Goal: Information Seeking & Learning: Check status

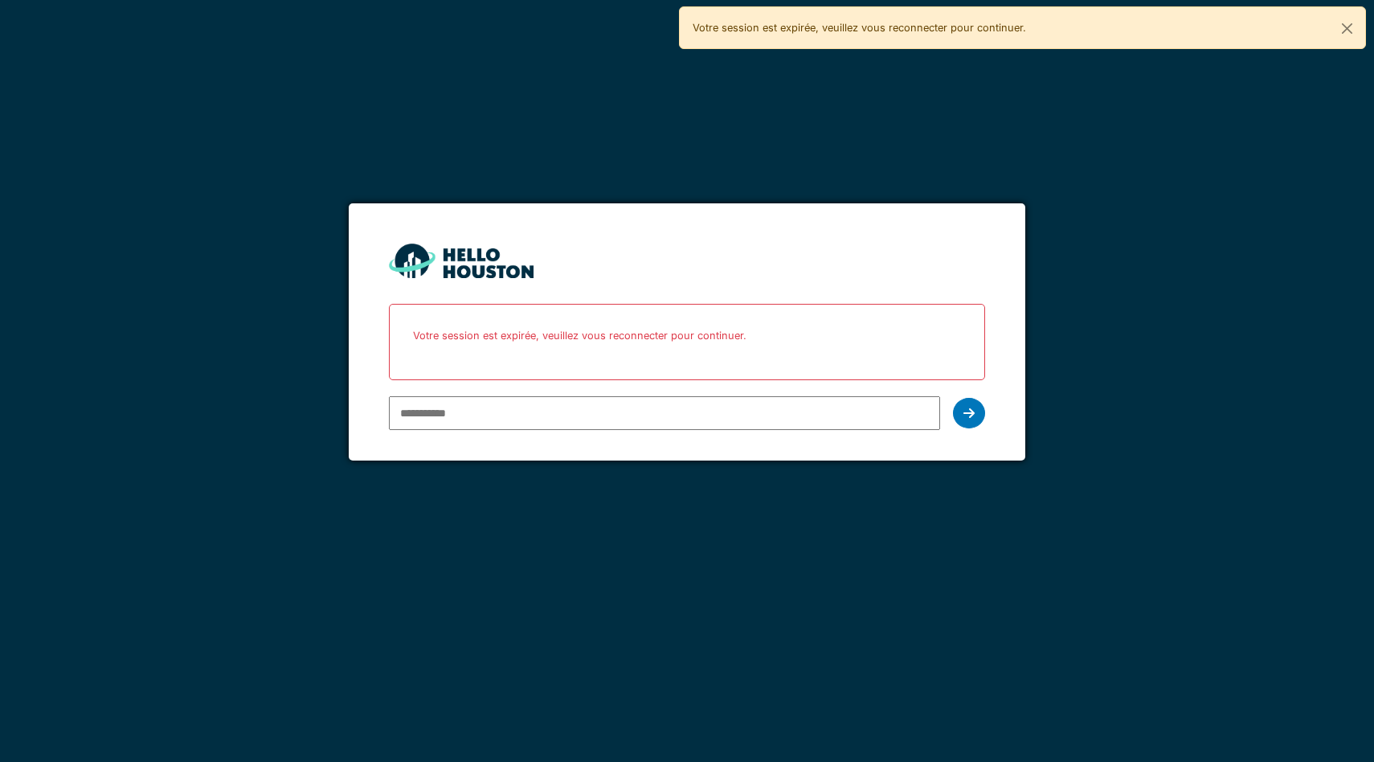
type input "**********"
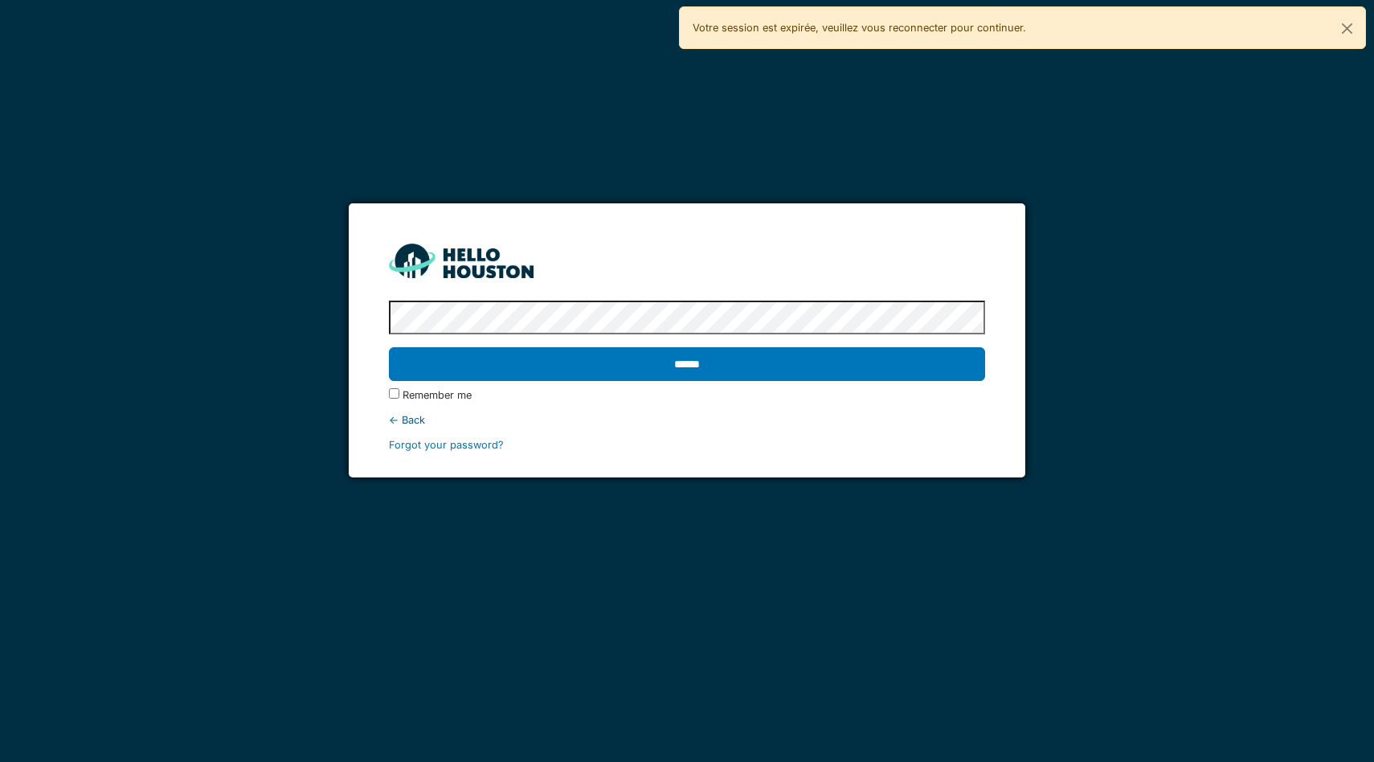
click at [389, 347] on input "******" at bounding box center [687, 364] width 596 height 34
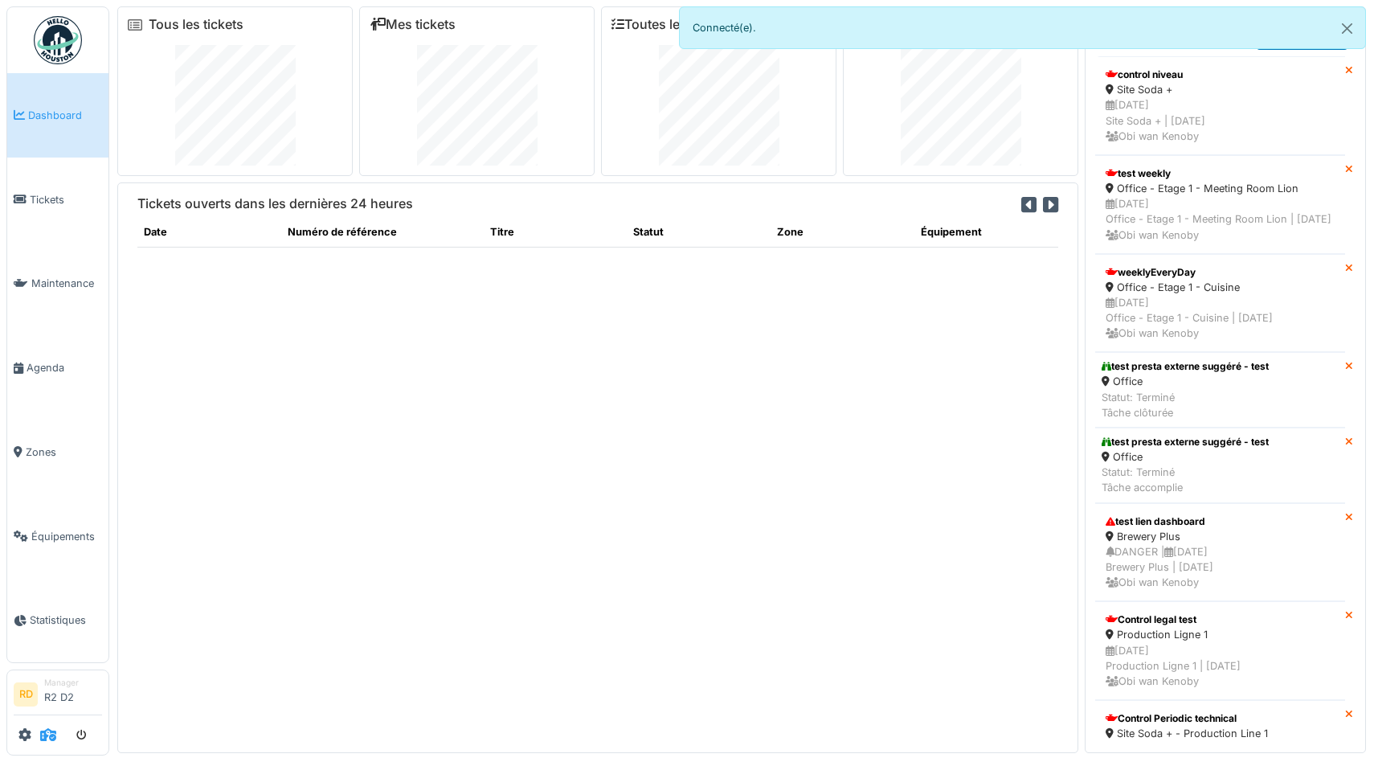
click at [41, 741] on icon at bounding box center [48, 734] width 16 height 13
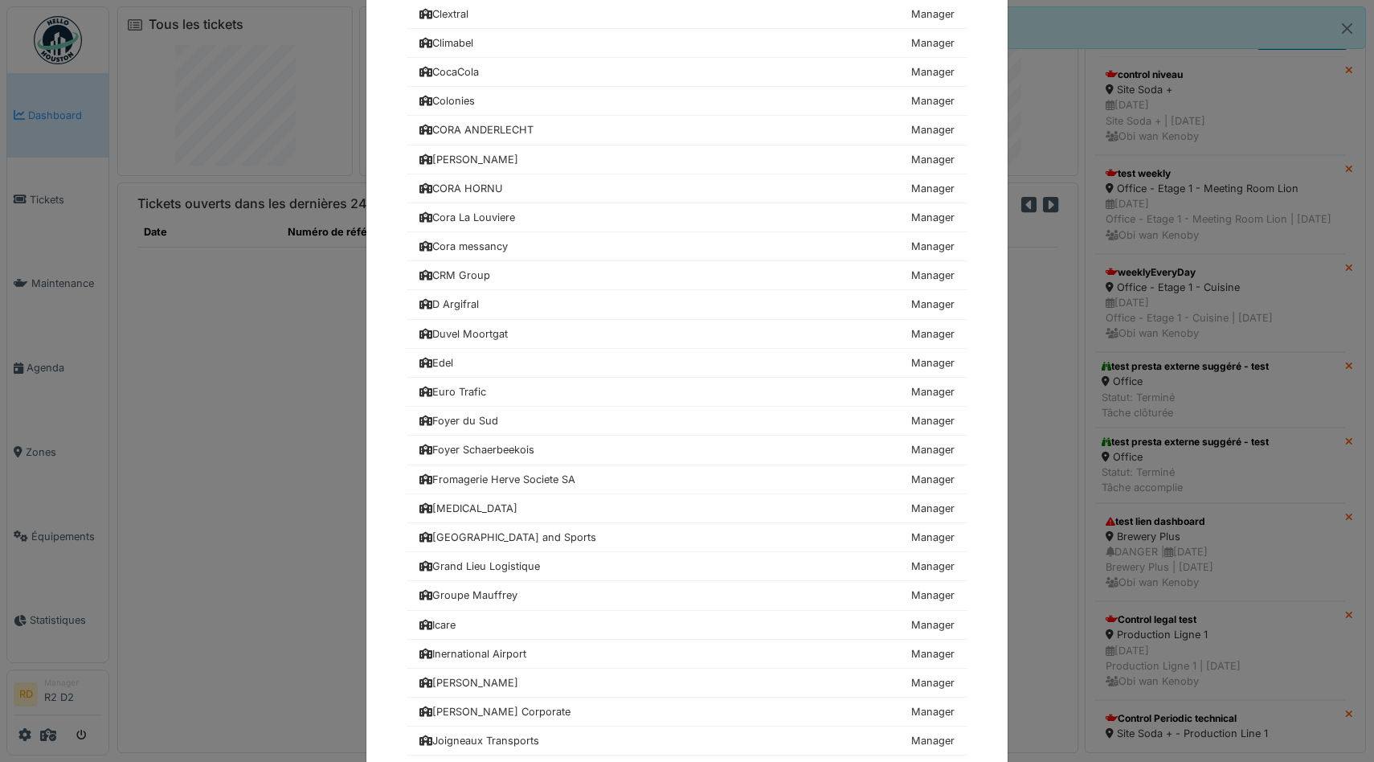
scroll to position [546, 0]
click at [482, 388] on div "Euro Trafic" at bounding box center [452, 389] width 67 height 15
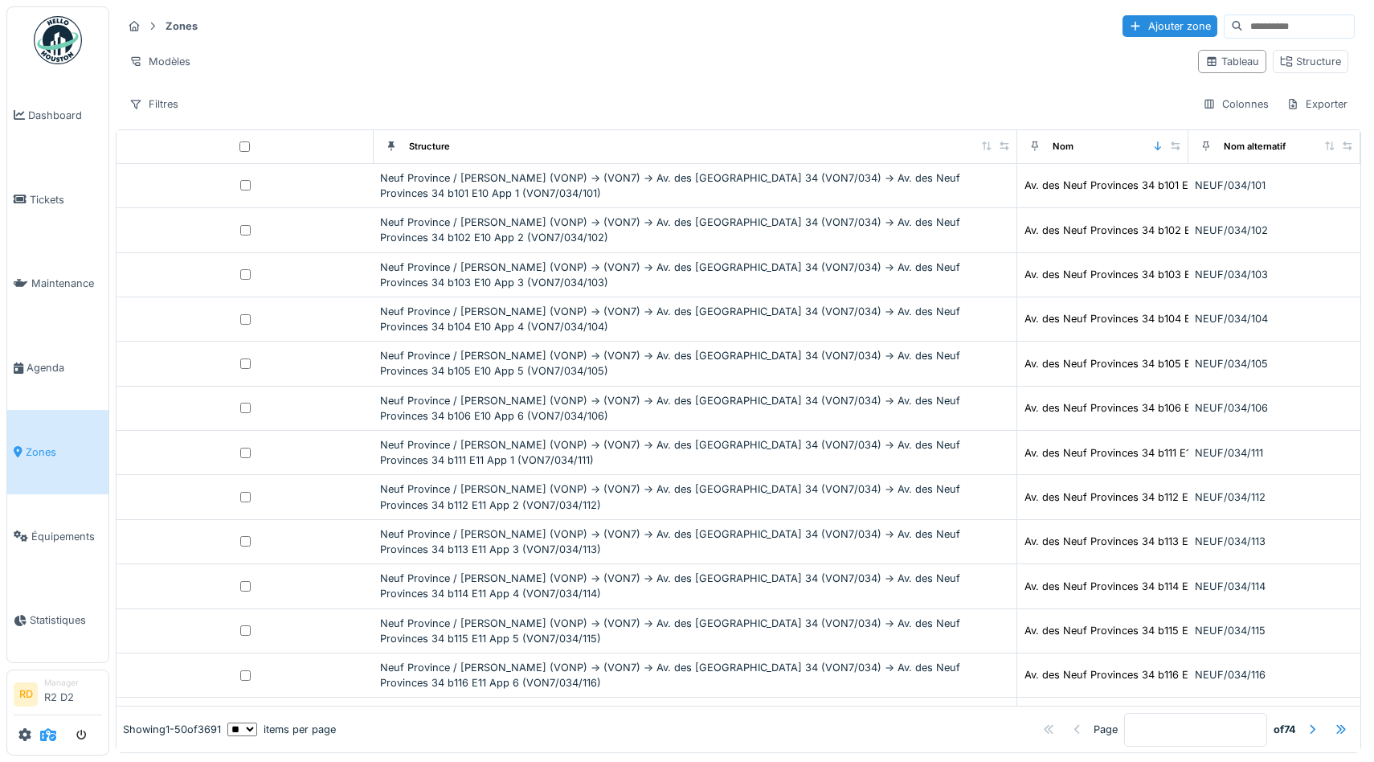
click at [45, 733] on icon at bounding box center [48, 734] width 16 height 13
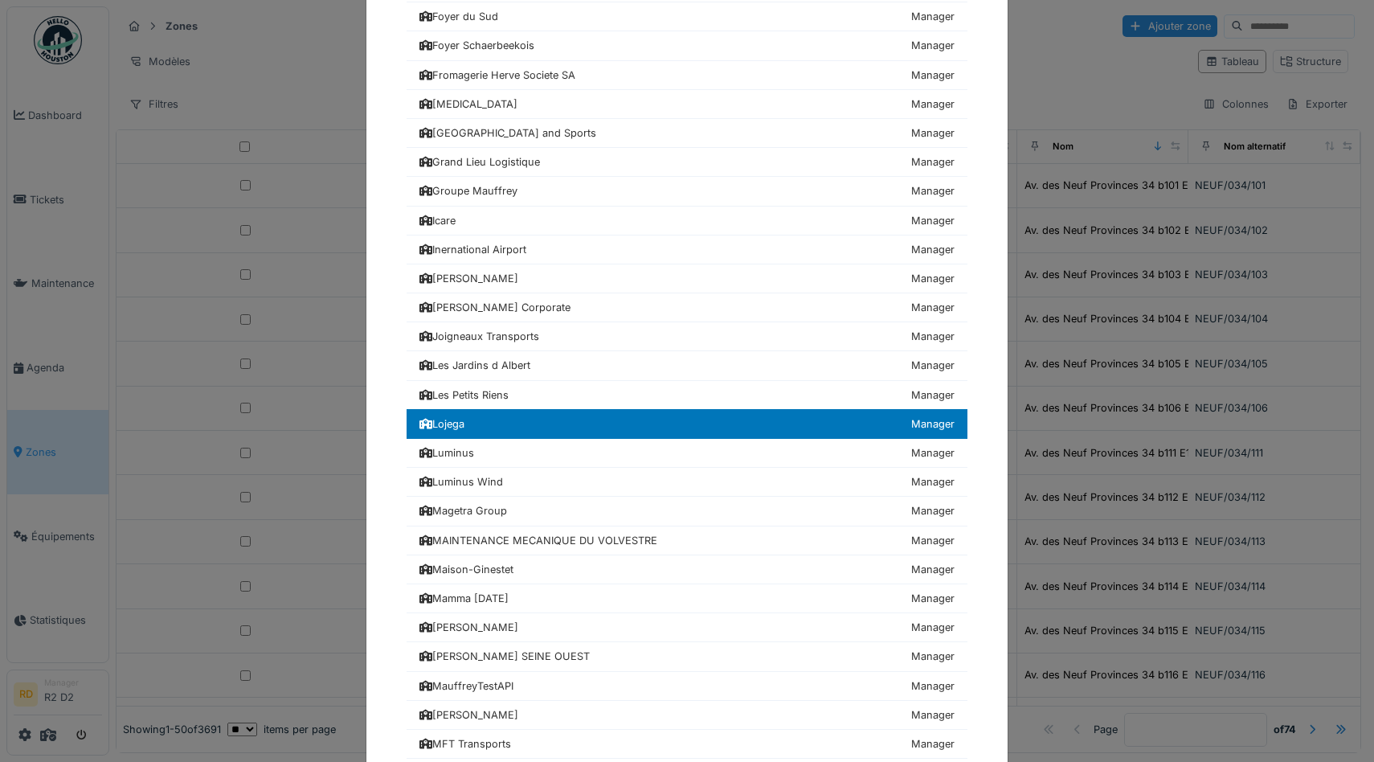
scroll to position [866, 0]
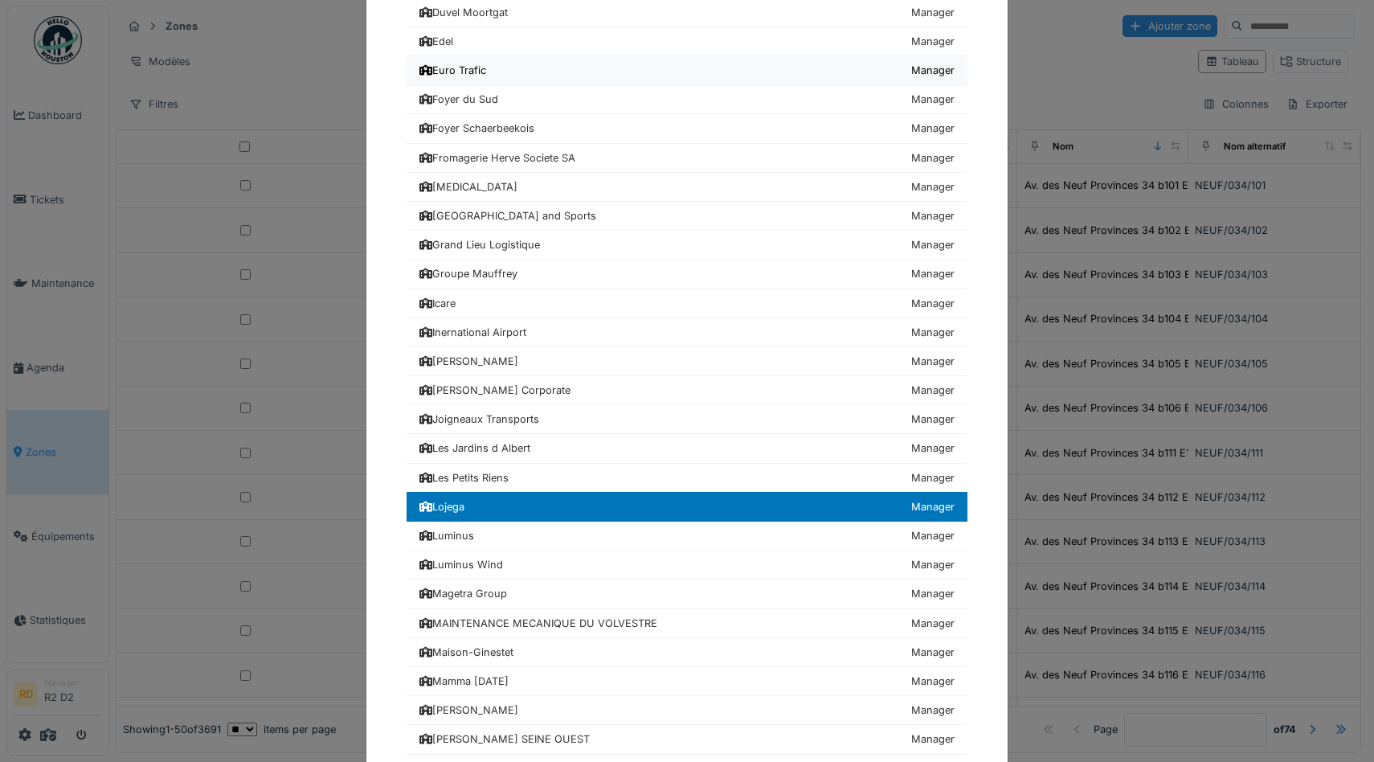
click at [459, 77] on div "Euro Trafic" at bounding box center [452, 70] width 67 height 15
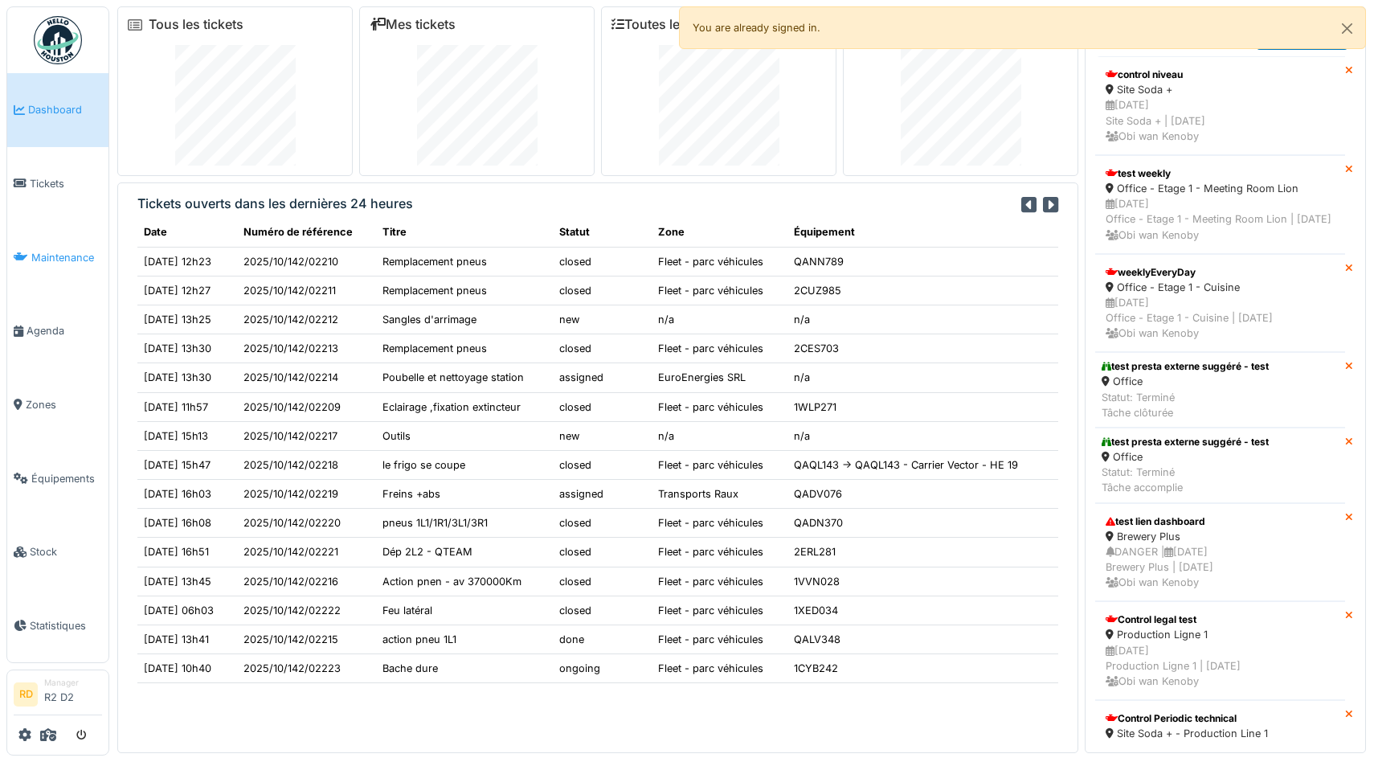
click at [46, 260] on span "Maintenance" at bounding box center [66, 257] width 71 height 15
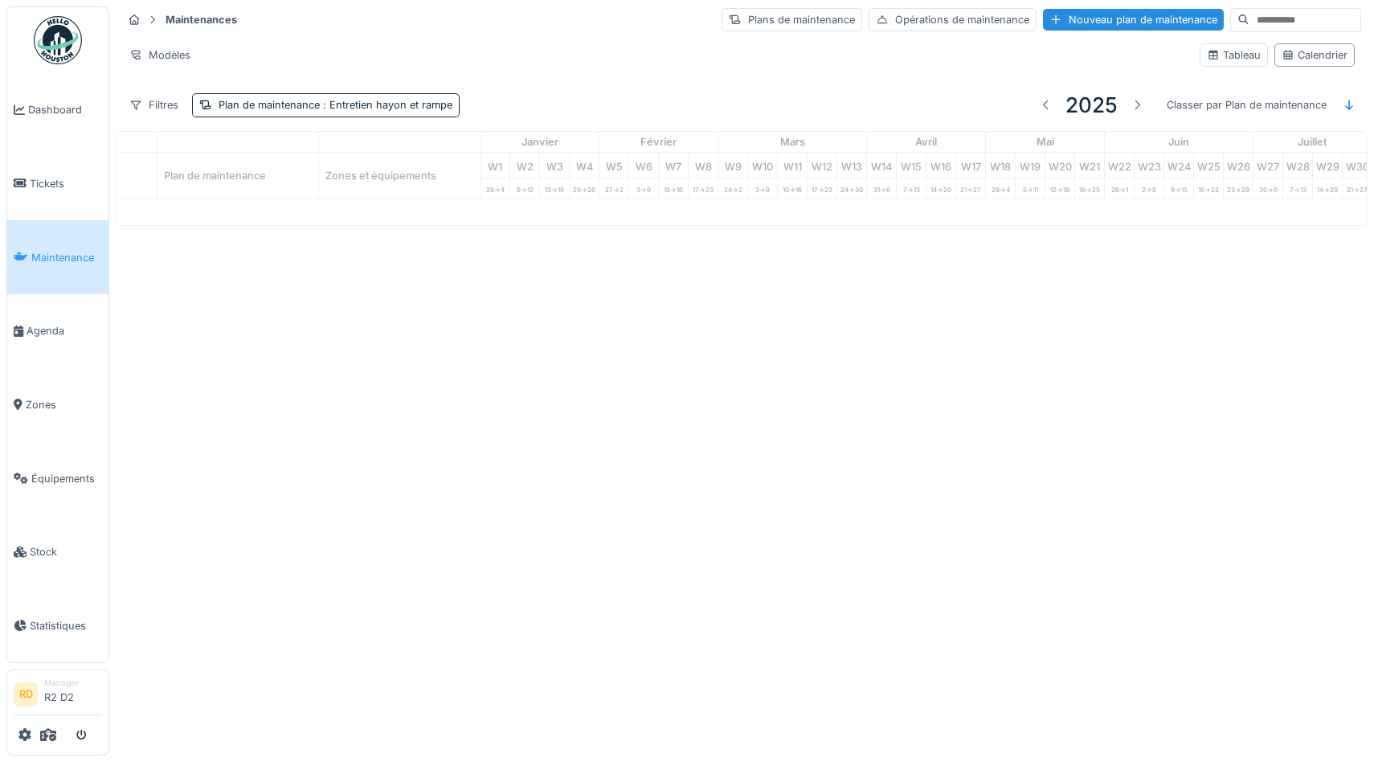
click at [41, 484] on span "Équipements" at bounding box center [66, 478] width 71 height 15
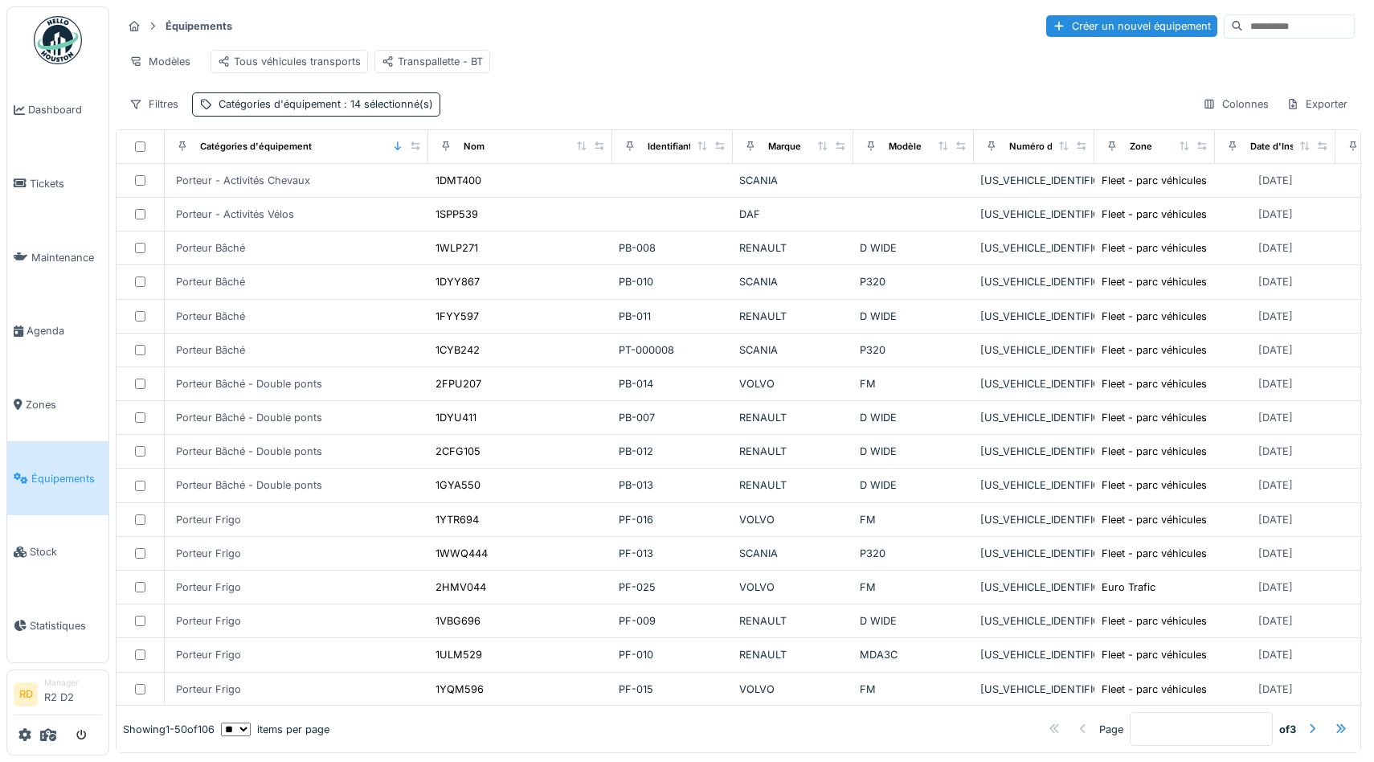
click at [1260, 30] on input at bounding box center [1298, 26] width 111 height 22
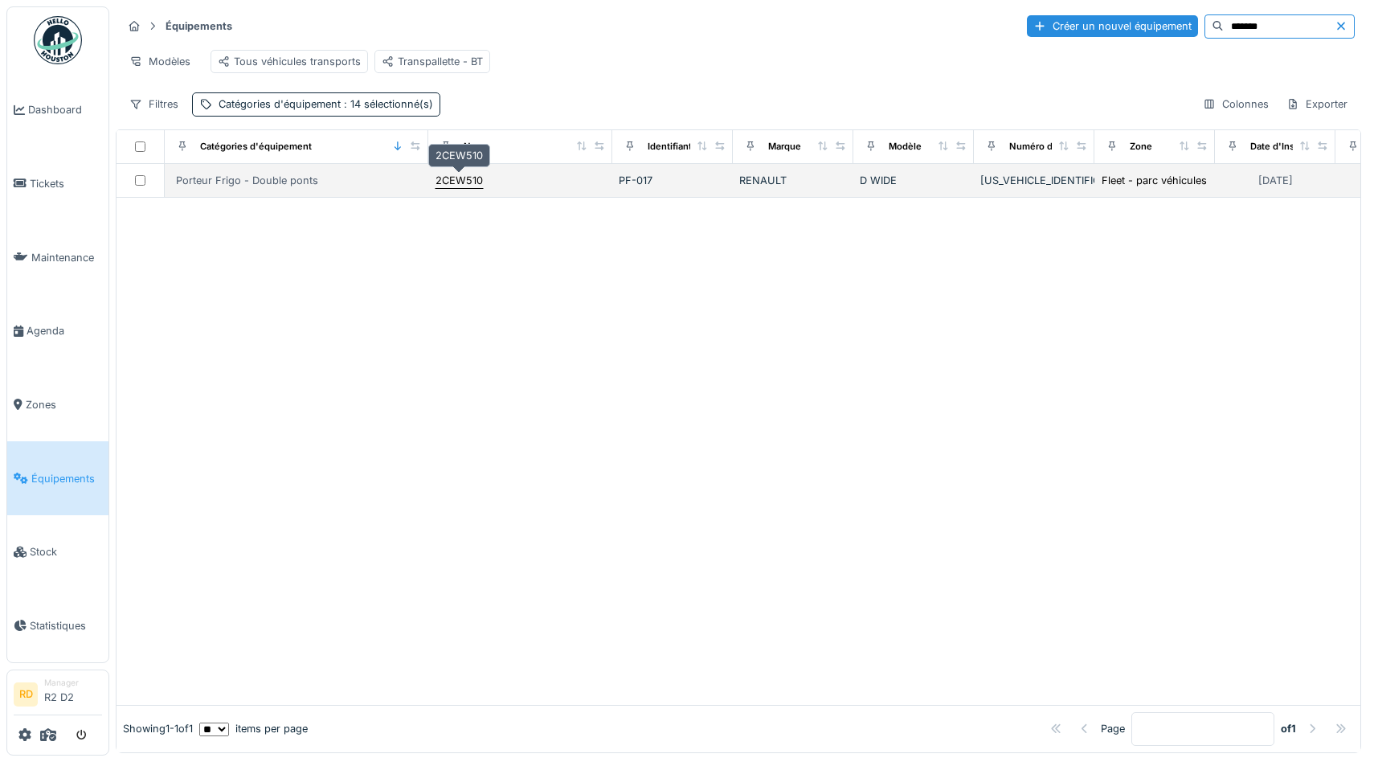
type input "*******"
click at [464, 179] on div "2CEW510" at bounding box center [458, 180] width 47 height 15
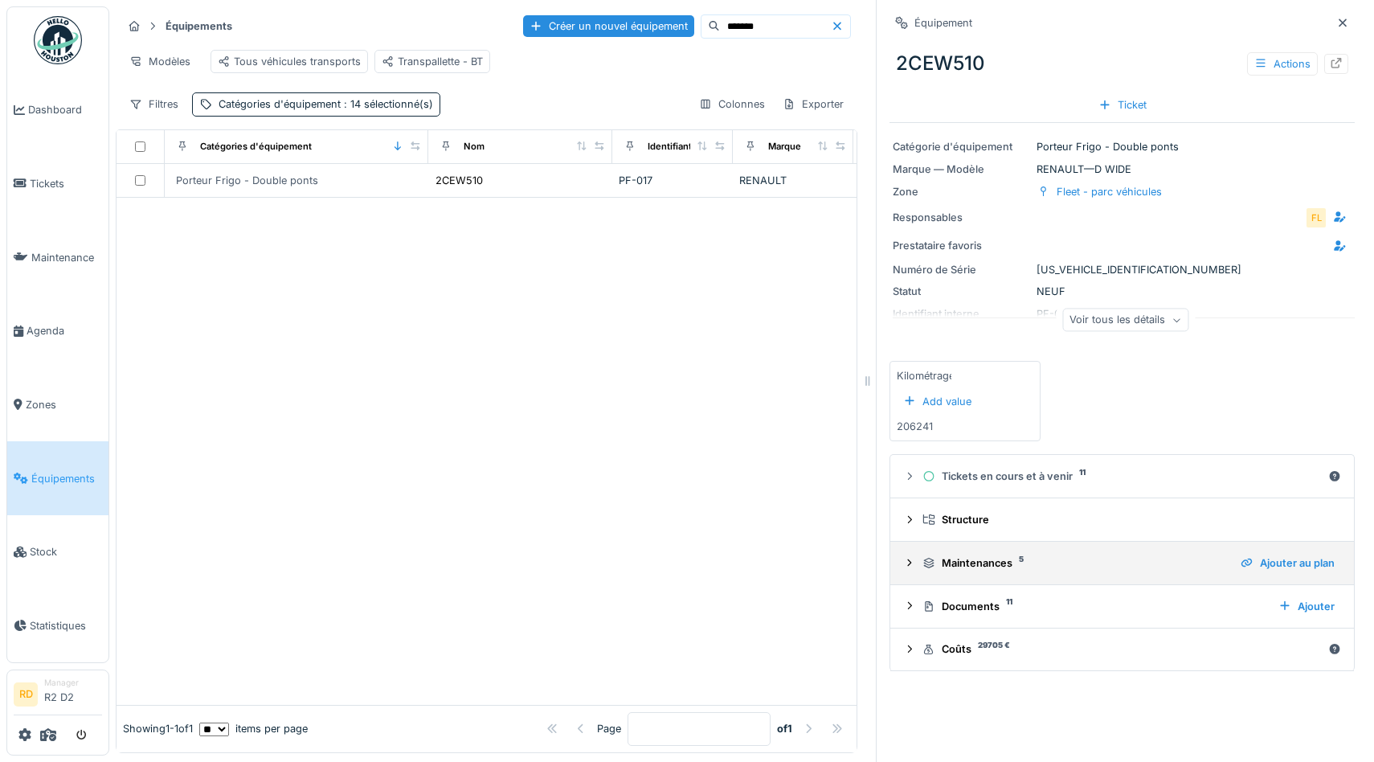
click at [969, 570] on div "Maintenances 5" at bounding box center [1074, 562] width 305 height 15
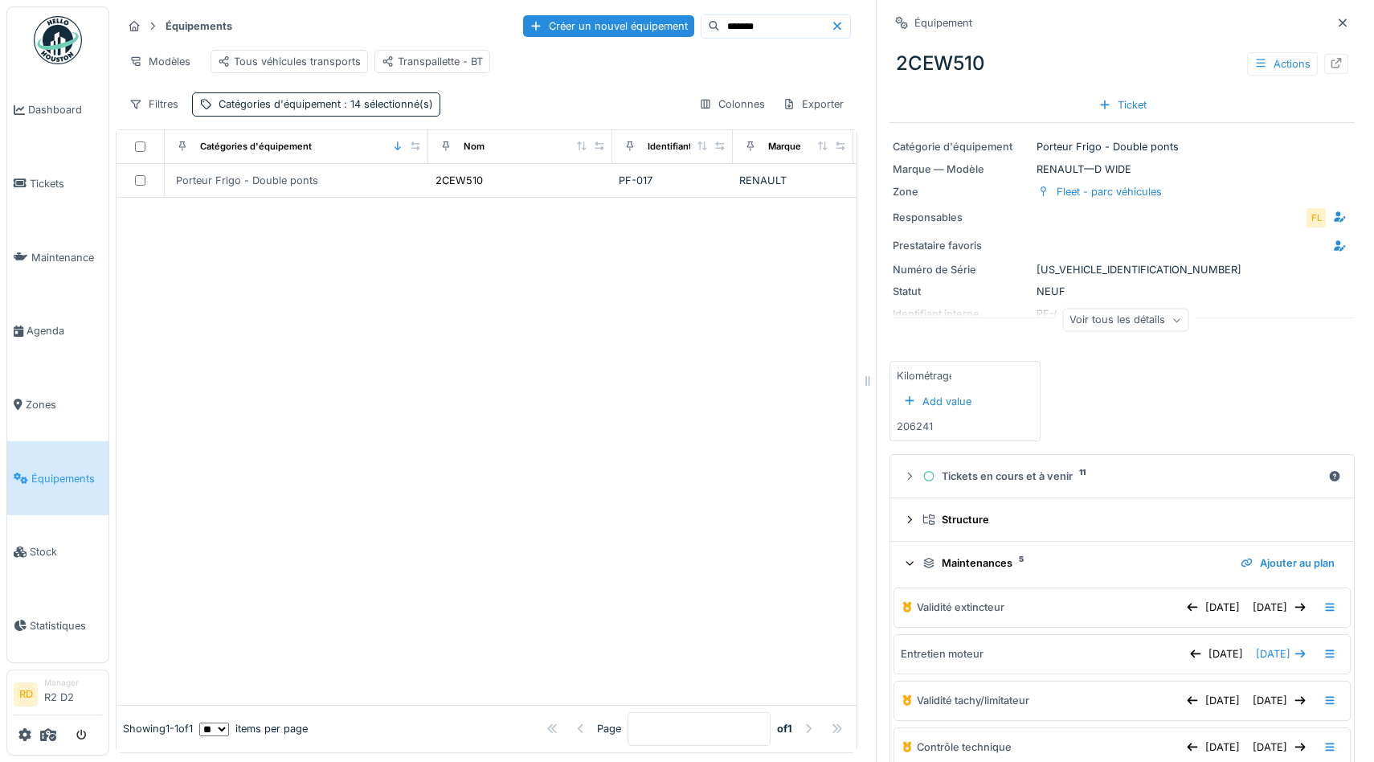
scroll to position [170, 0]
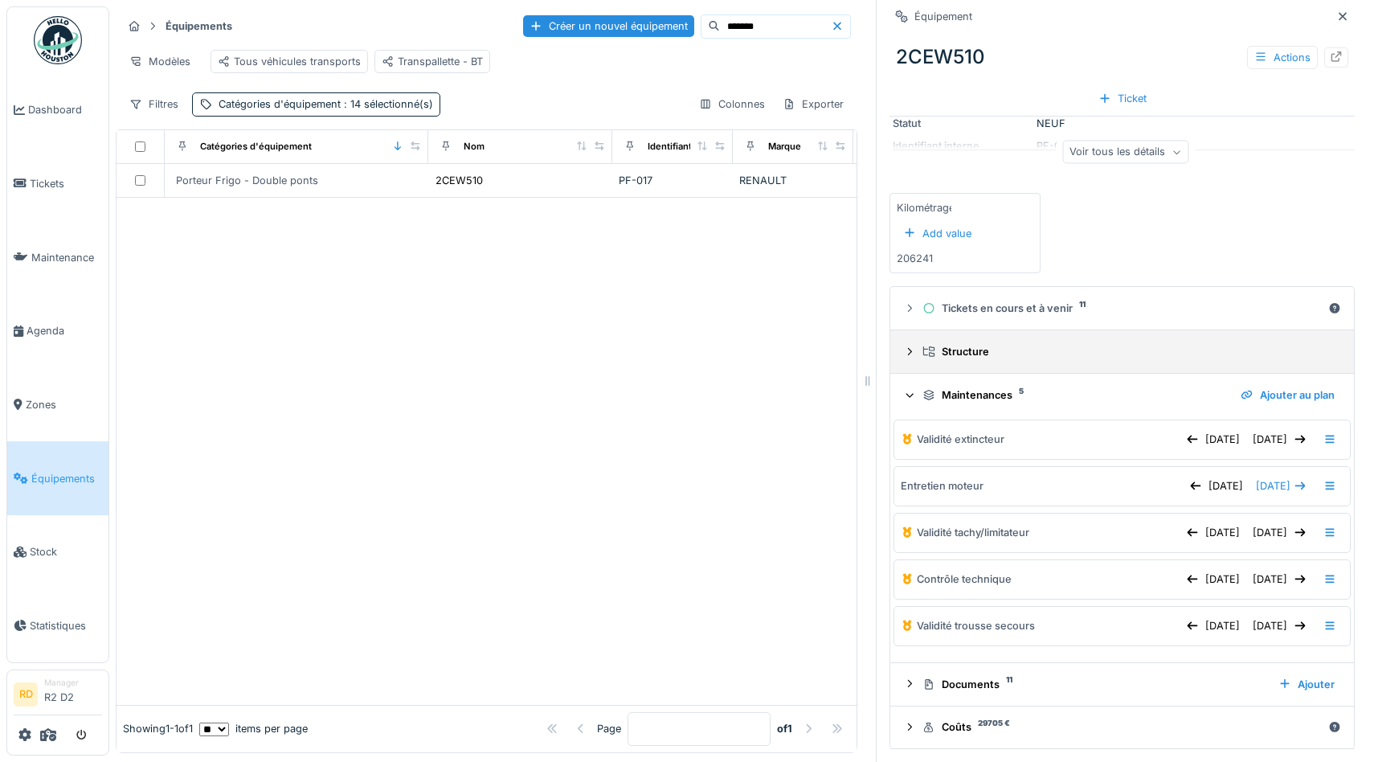
click at [1096, 352] on div "Structure" at bounding box center [1128, 351] width 412 height 15
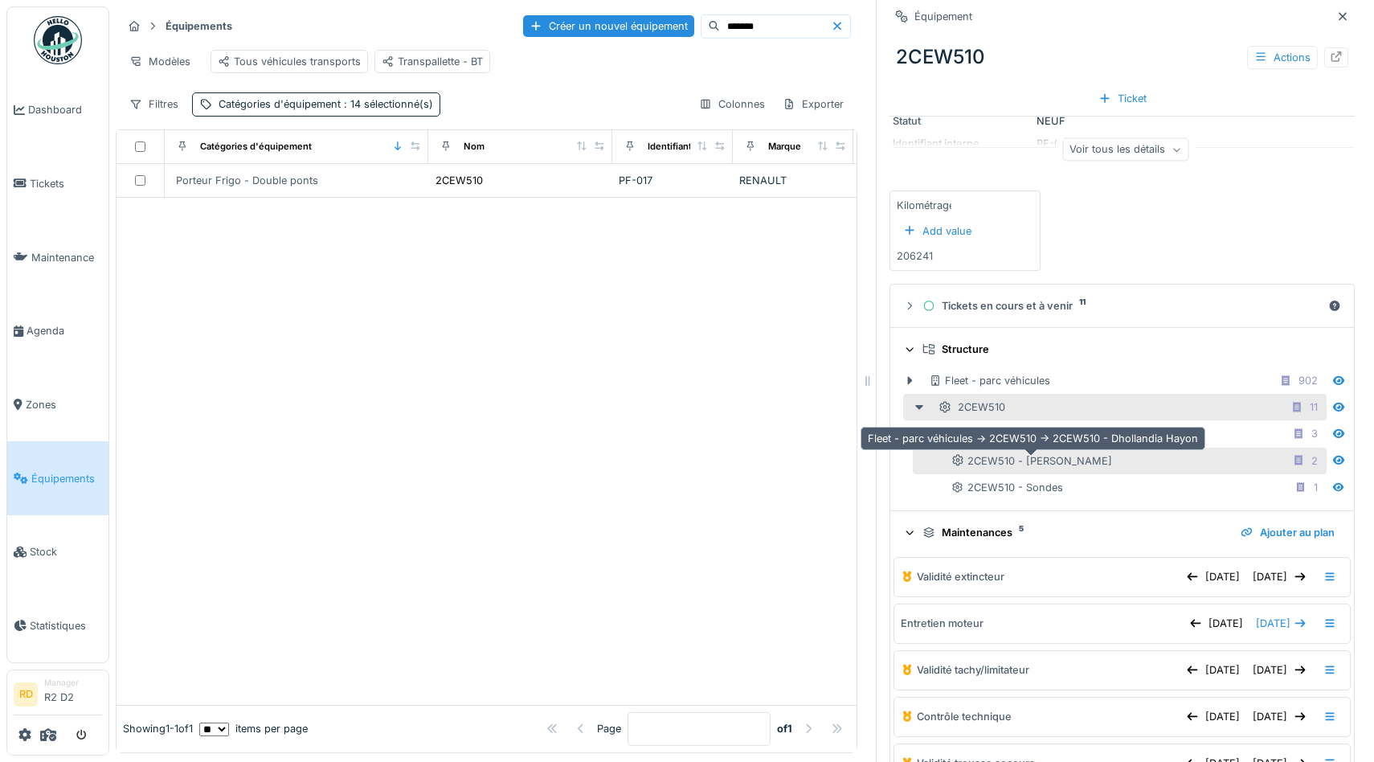
click at [1034, 455] on div "2CEW510 - [PERSON_NAME]" at bounding box center [1031, 460] width 161 height 15
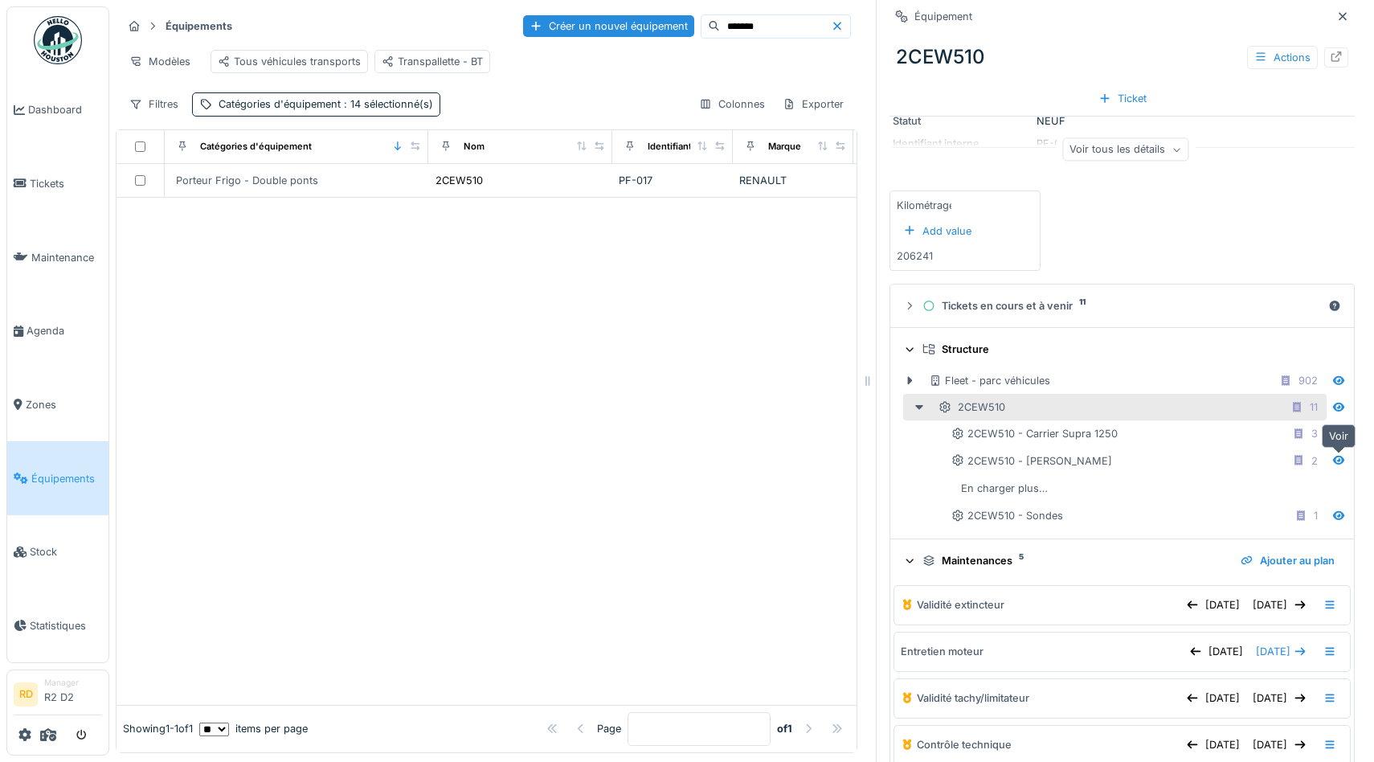
click at [1342, 464] on icon at bounding box center [1338, 459] width 11 height 9
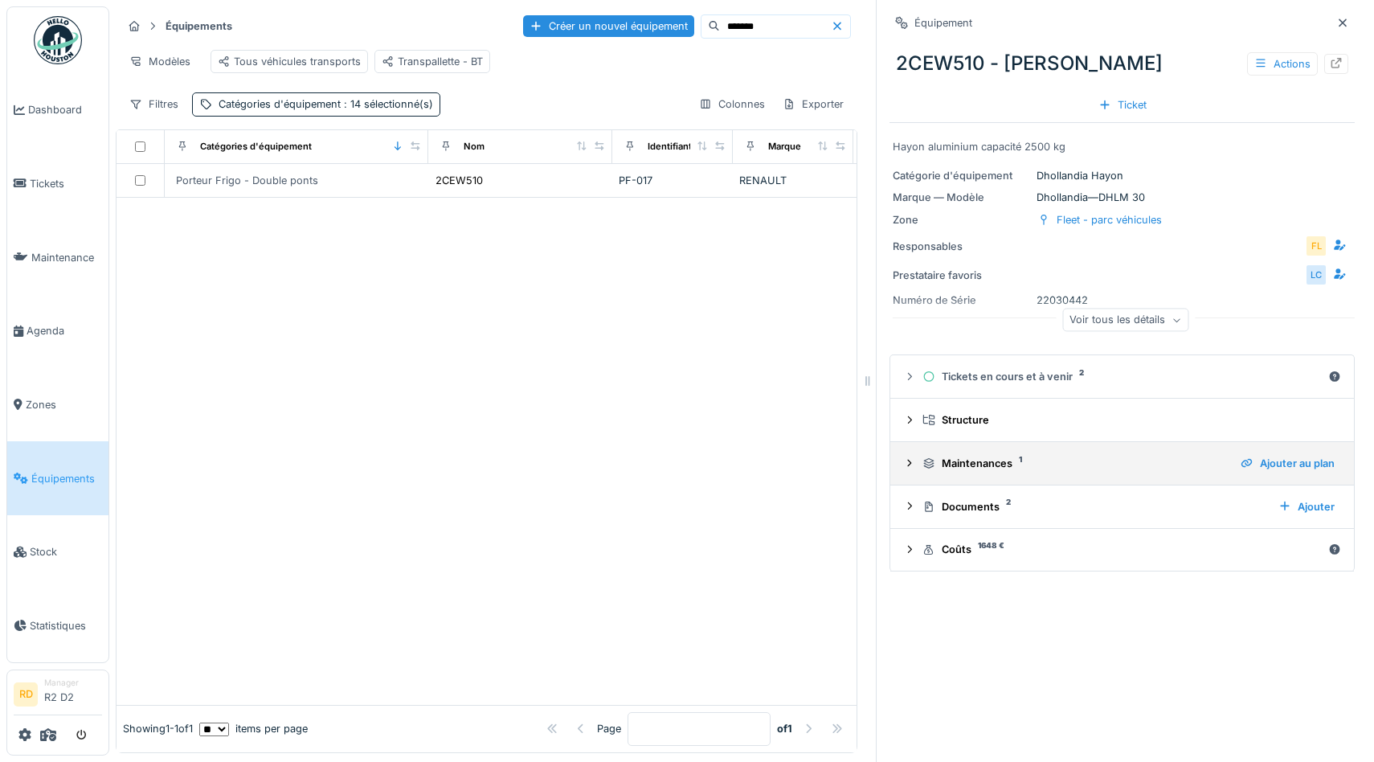
click at [997, 465] on div "Maintenances 1" at bounding box center [1074, 462] width 305 height 15
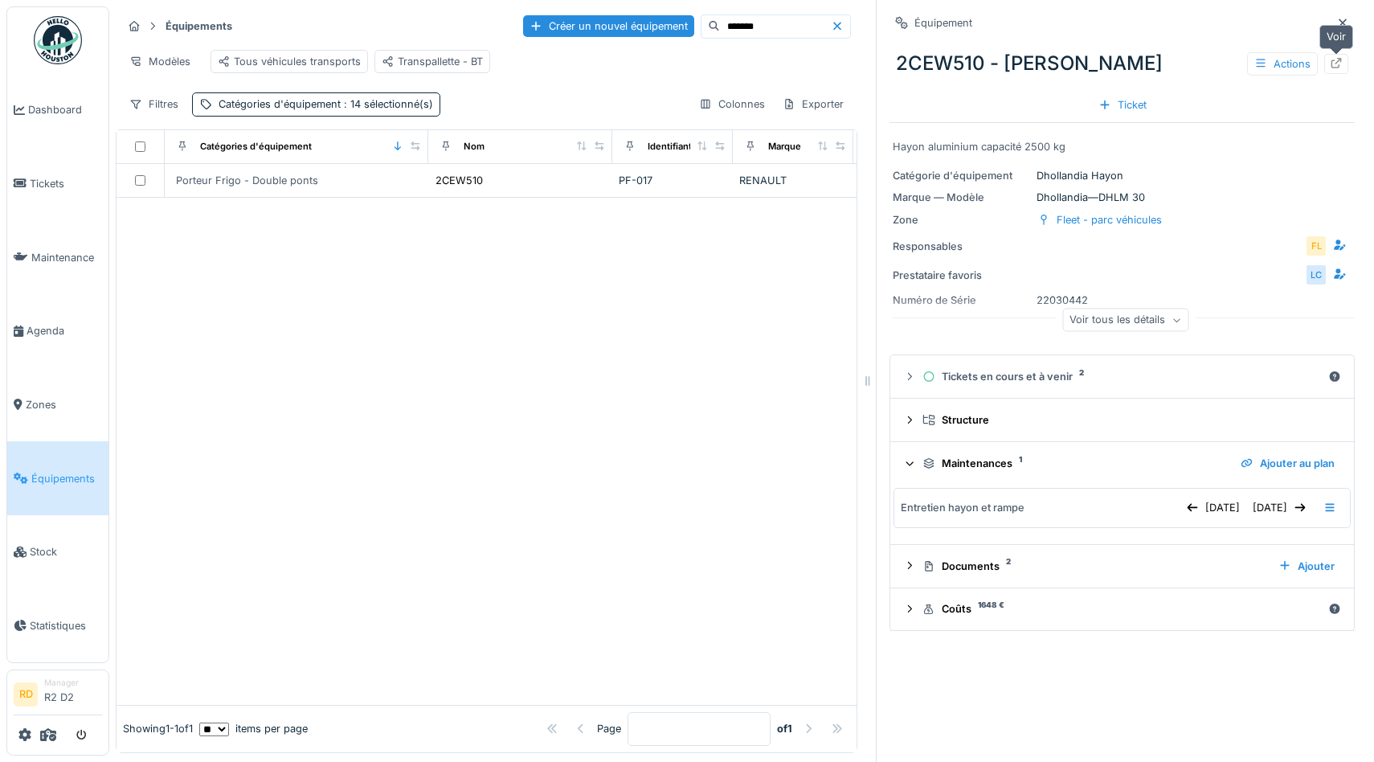
click at [1334, 63] on icon at bounding box center [1335, 63] width 13 height 10
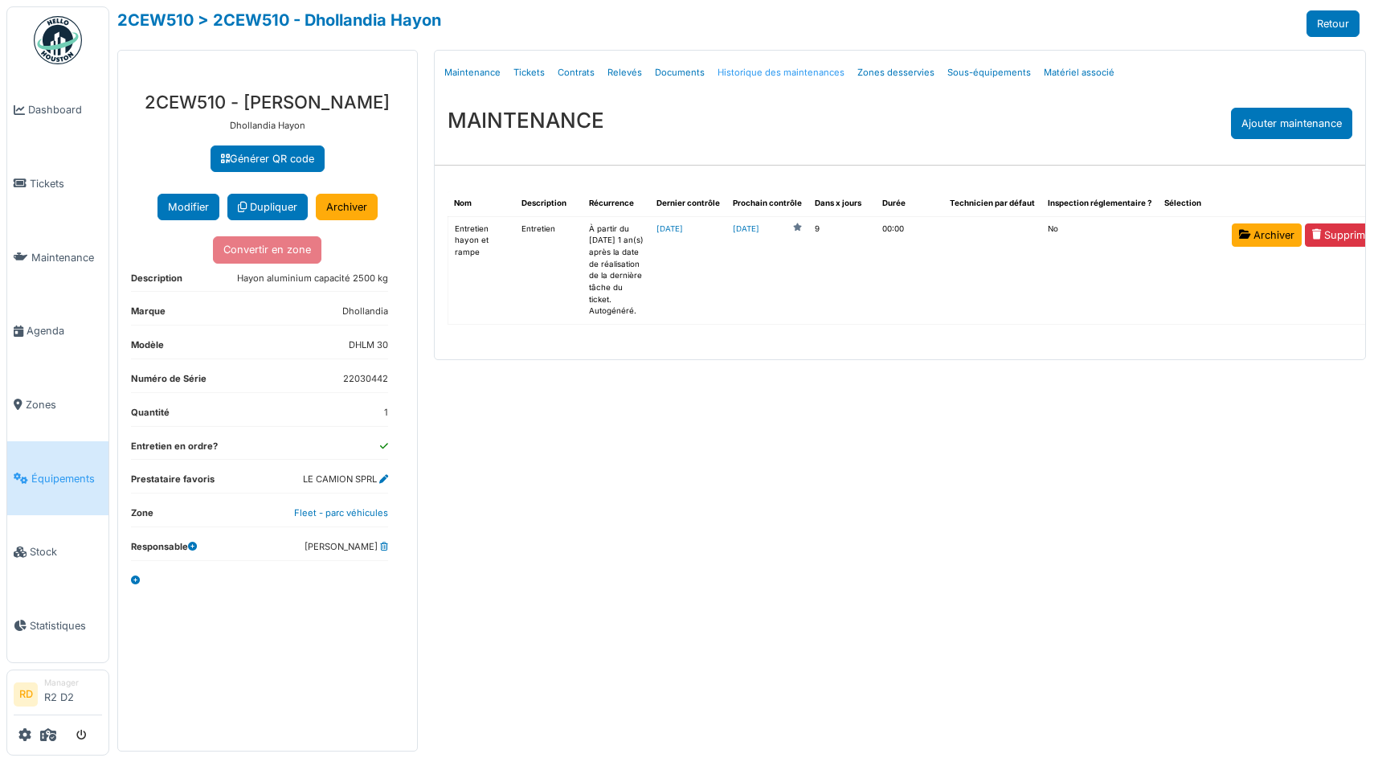
click at [777, 75] on link "Historique des maintenances" at bounding box center [781, 73] width 140 height 38
select select "***"
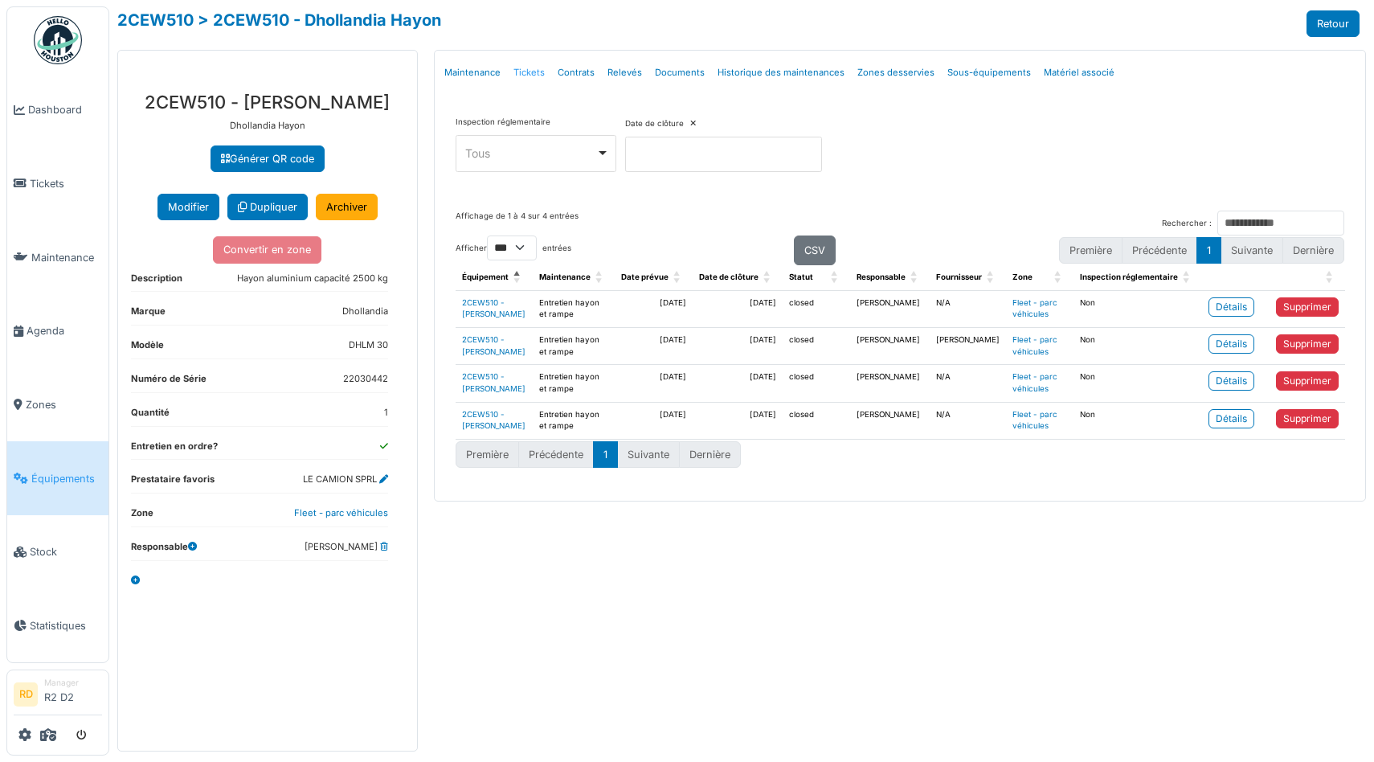
click at [525, 75] on link "Tickets" at bounding box center [529, 73] width 44 height 38
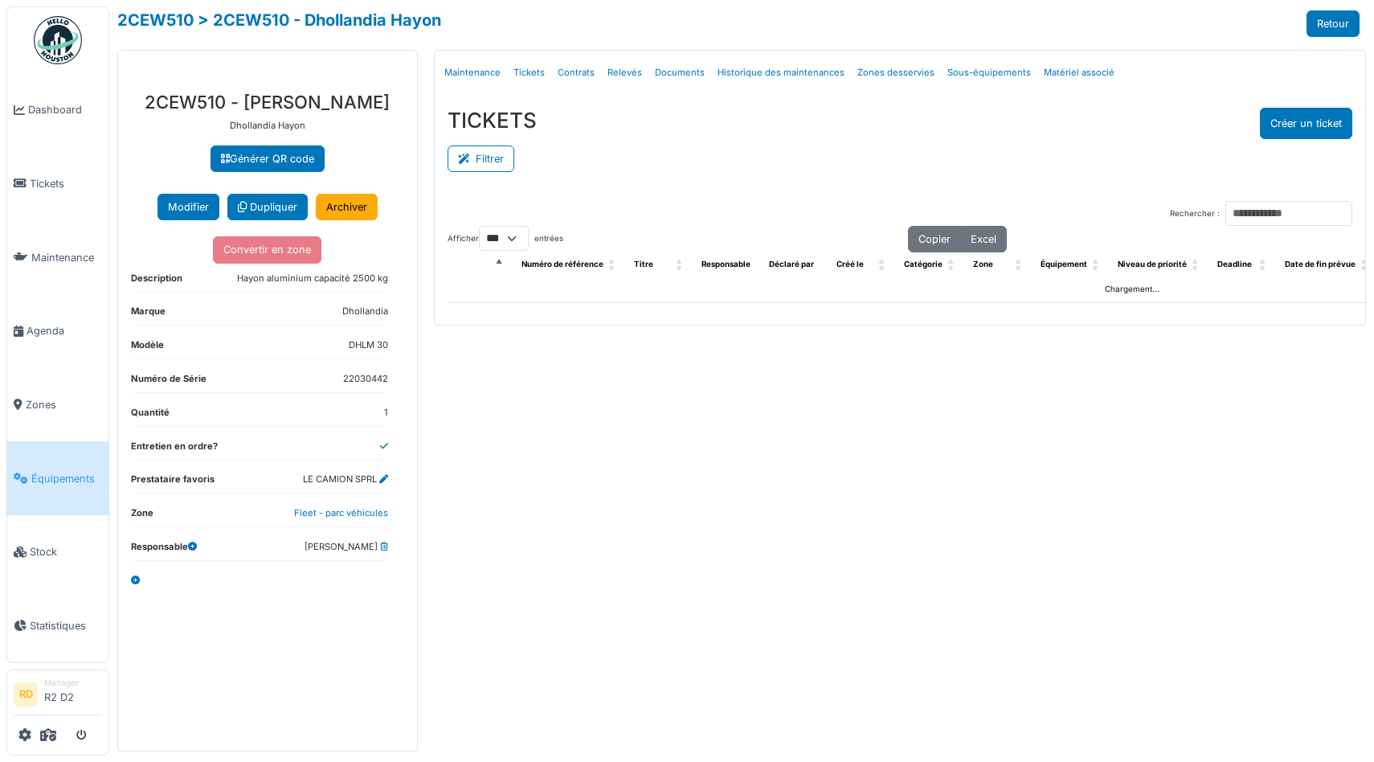
select select "***"
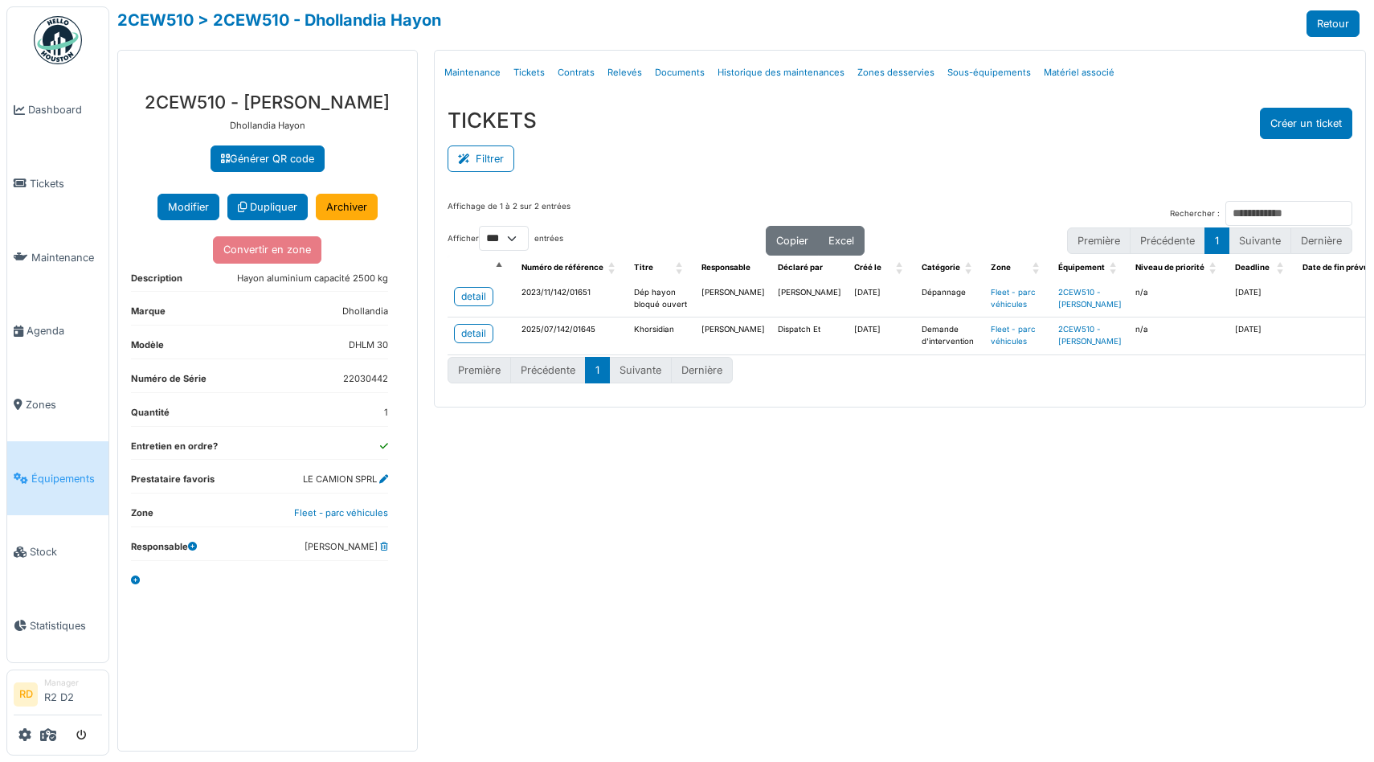
drag, startPoint x: 145, startPoint y: 103, endPoint x: 388, endPoint y: 106, distance: 243.4
click at [388, 106] on h3 "2CEW510 - [PERSON_NAME]" at bounding box center [267, 102] width 273 height 21
copy h3 "2CEW510 - [PERSON_NAME]"
click at [37, 178] on span "Tickets" at bounding box center [66, 183] width 72 height 15
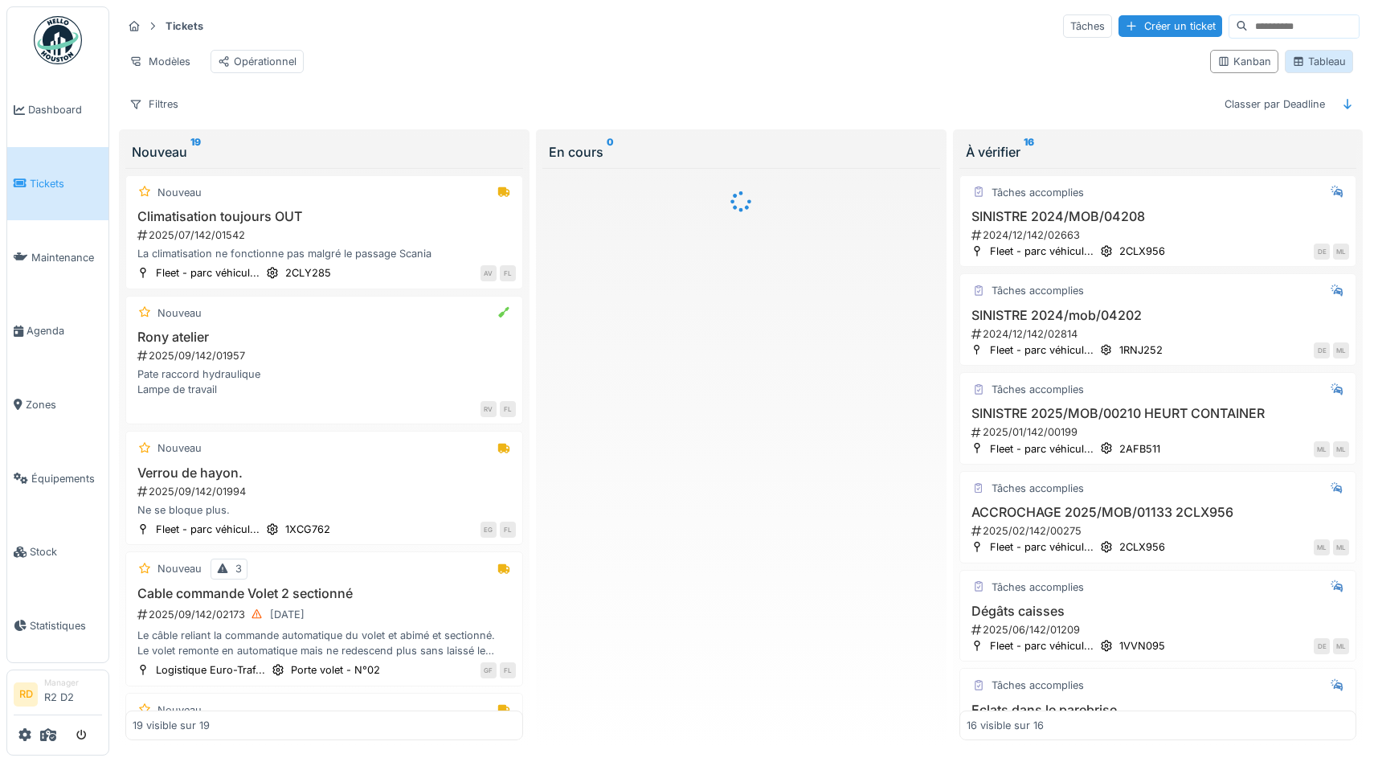
click at [1322, 59] on div "Tableau" at bounding box center [1319, 61] width 54 height 15
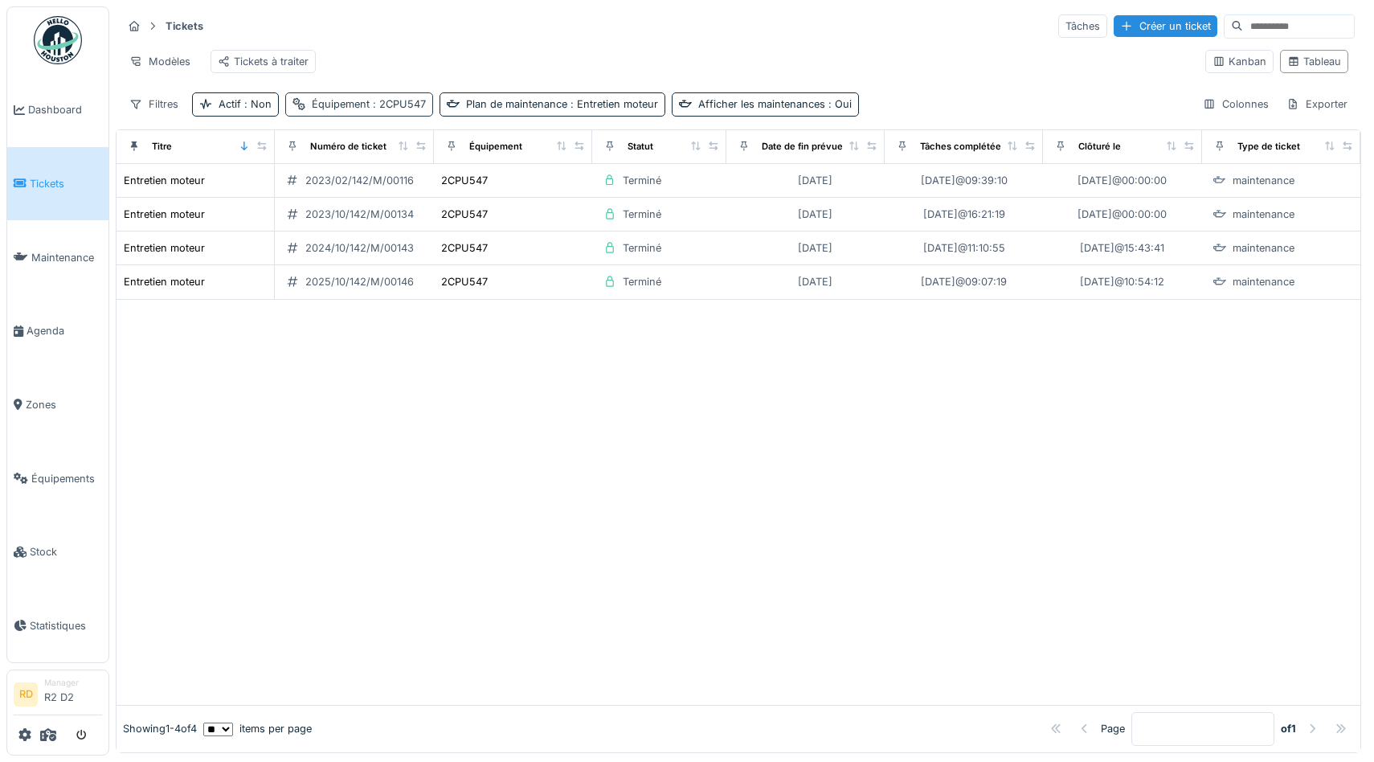
click at [343, 108] on div "Équipement : 2CPU547" at bounding box center [369, 103] width 114 height 15
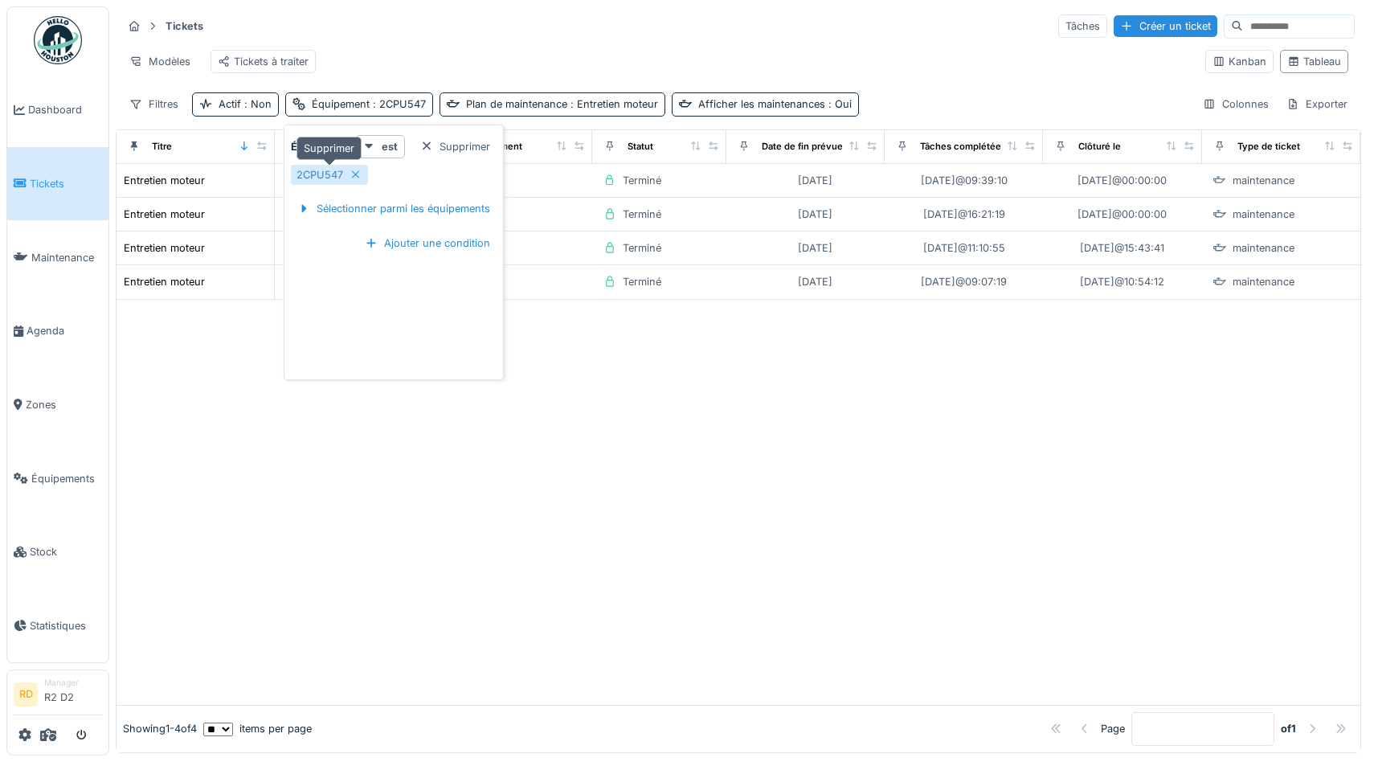
click at [354, 175] on icon at bounding box center [355, 174] width 13 height 10
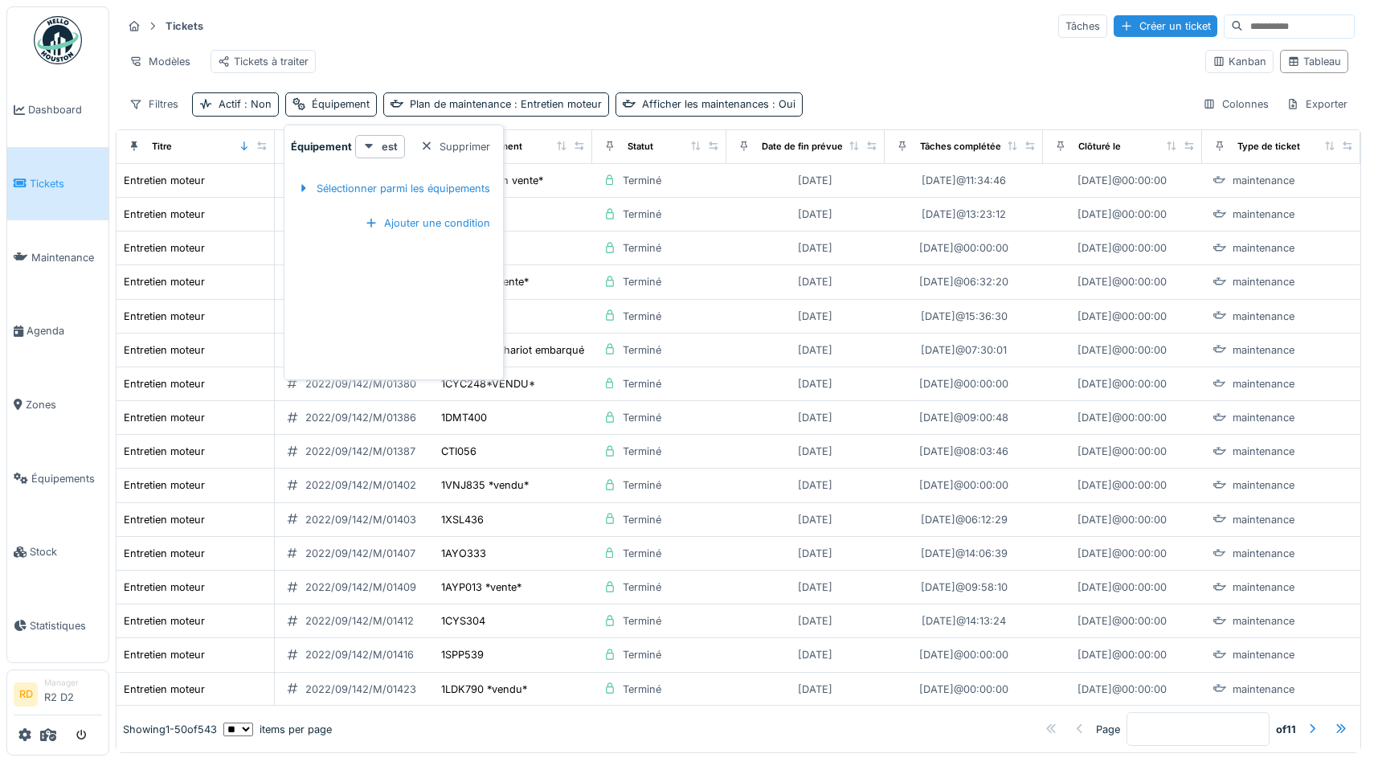
click at [945, 71] on div "Modèles Tickets à traiter" at bounding box center [657, 61] width 1070 height 36
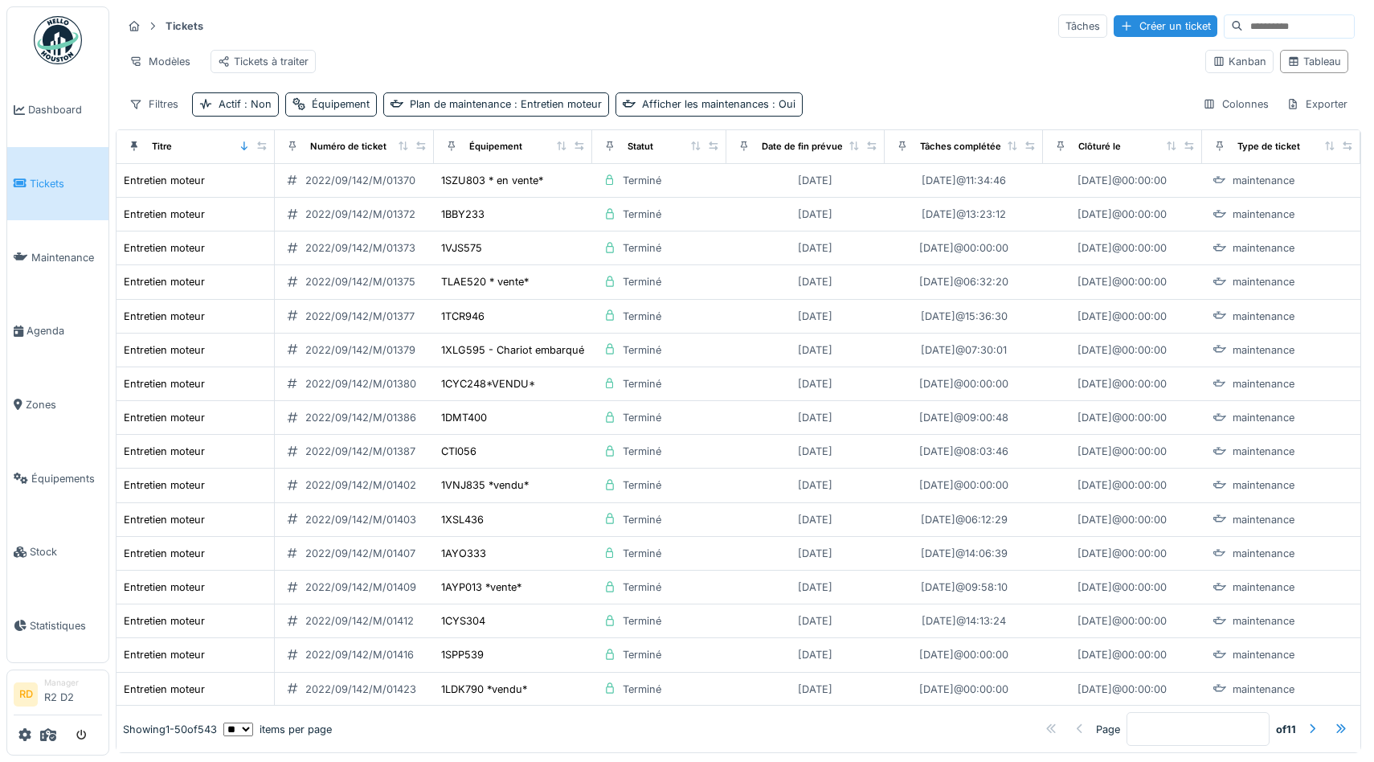
click at [1288, 31] on input at bounding box center [1298, 26] width 111 height 22
paste input "**********"
type input "**********"
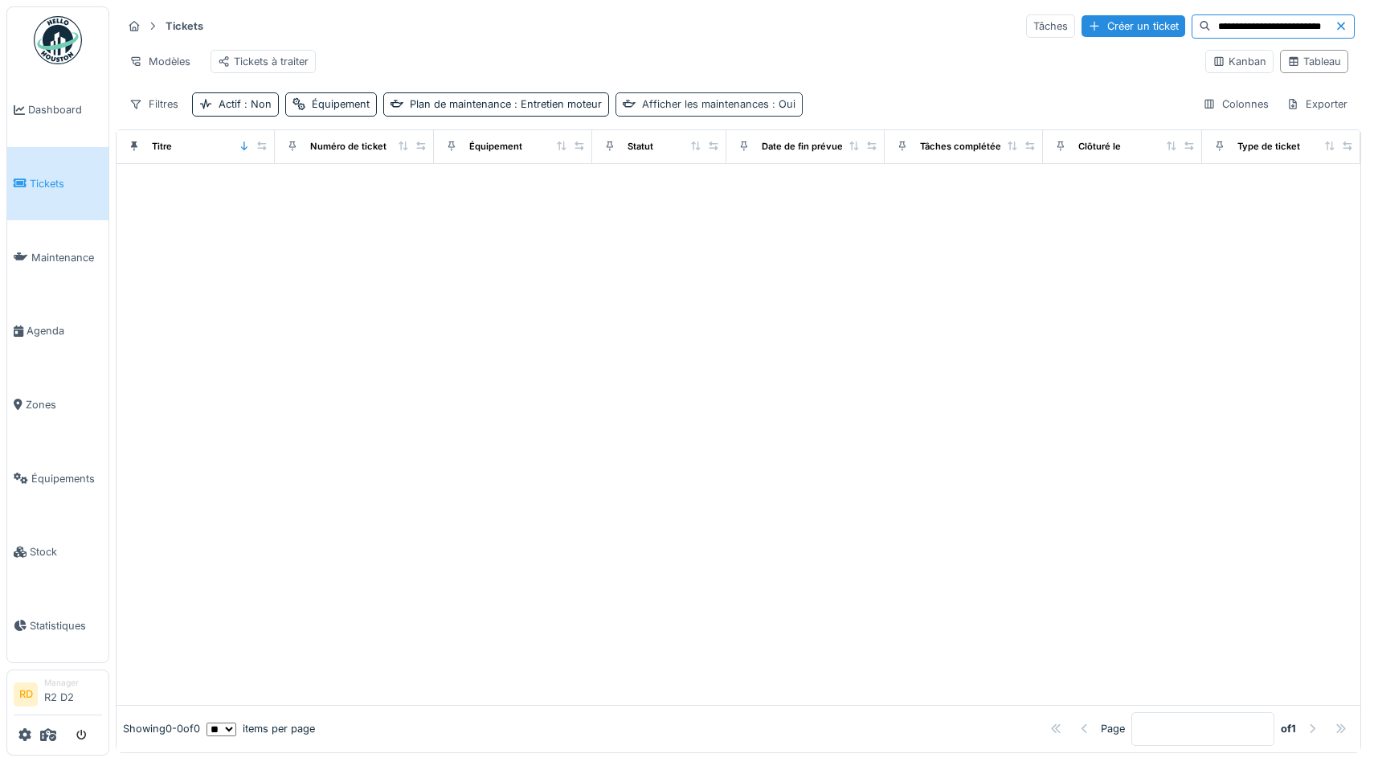
scroll to position [0, 0]
click at [693, 105] on div "Afficher les maintenances : Oui" at bounding box center [718, 103] width 153 height 15
click at [439, 108] on div "Plan de maintenance : Entretien moteur" at bounding box center [506, 103] width 192 height 15
click at [588, 142] on div "Supprimer" at bounding box center [587, 147] width 83 height 22
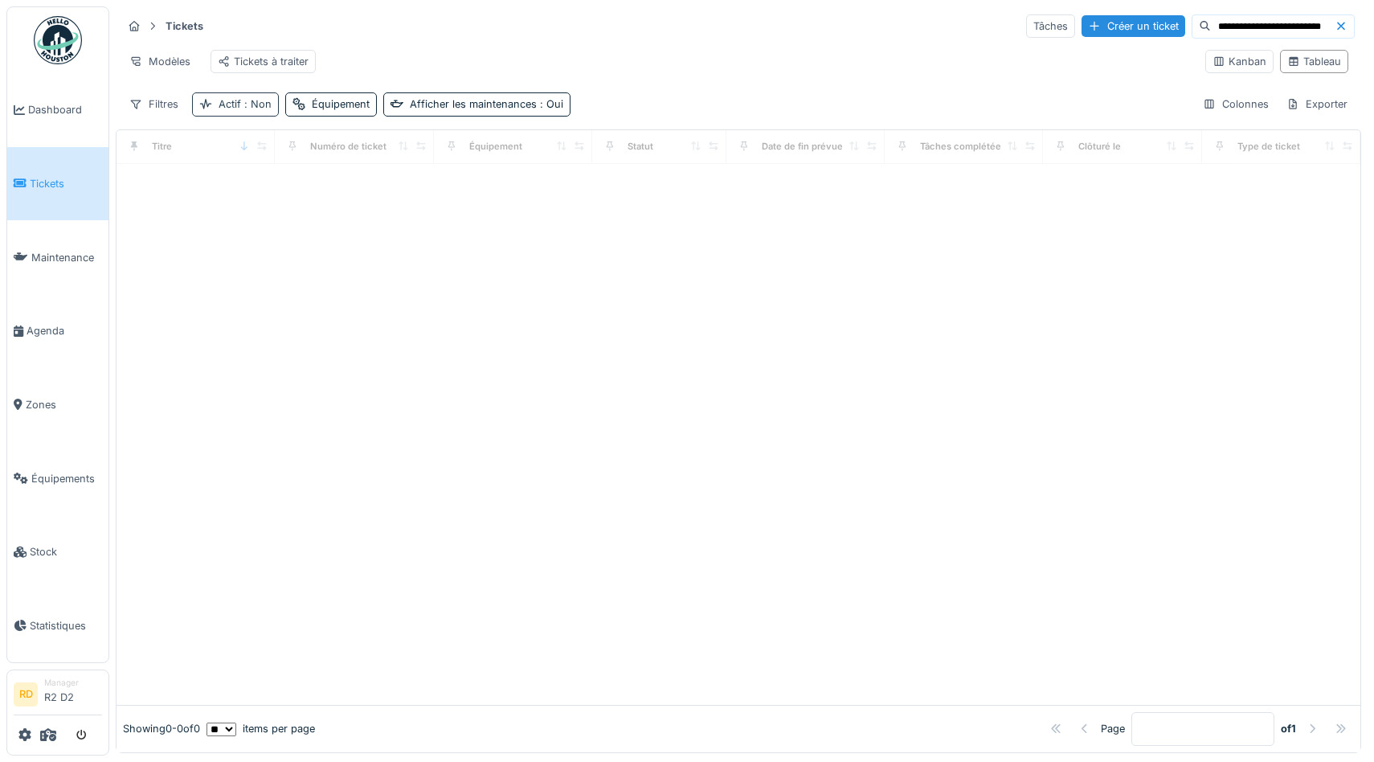
click at [234, 103] on div "Actif : Non" at bounding box center [244, 103] width 53 height 15
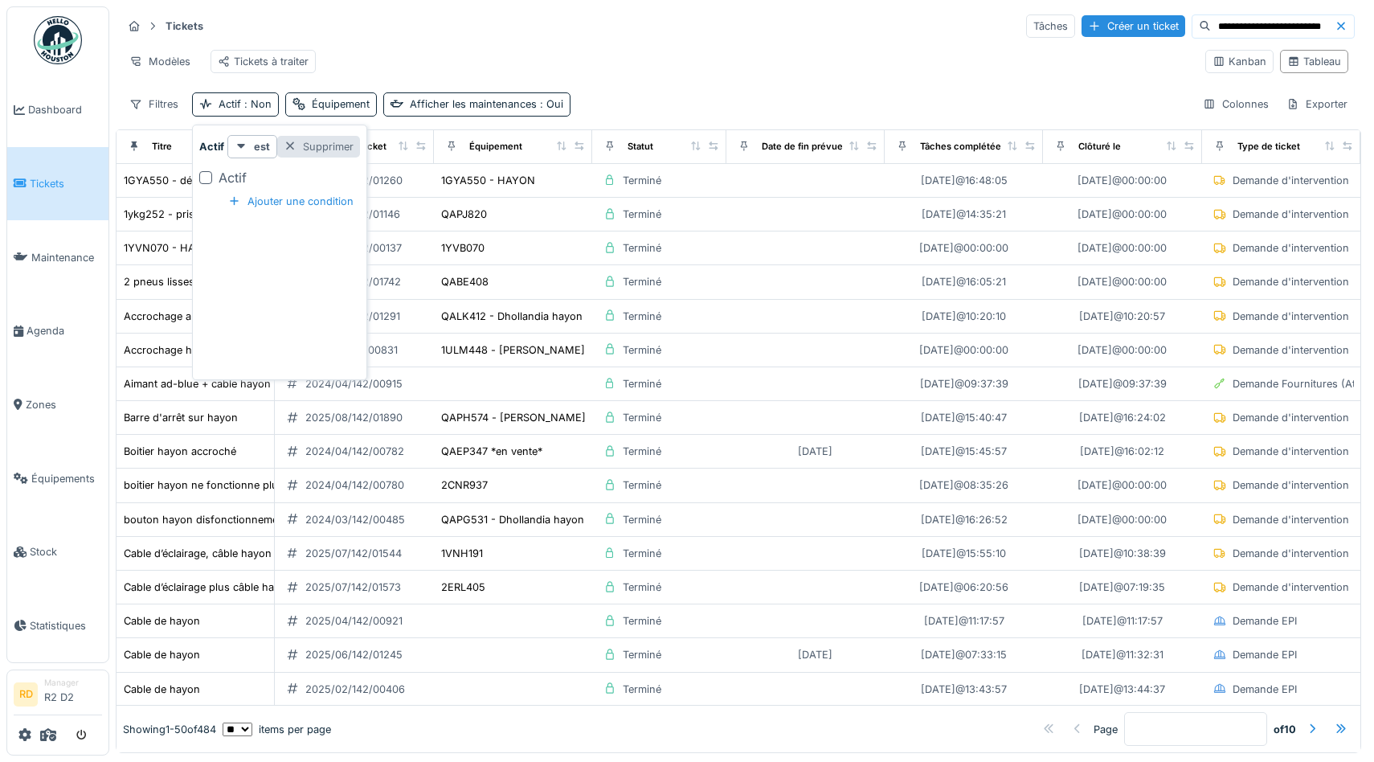
click at [324, 138] on div "Supprimer" at bounding box center [318, 147] width 83 height 22
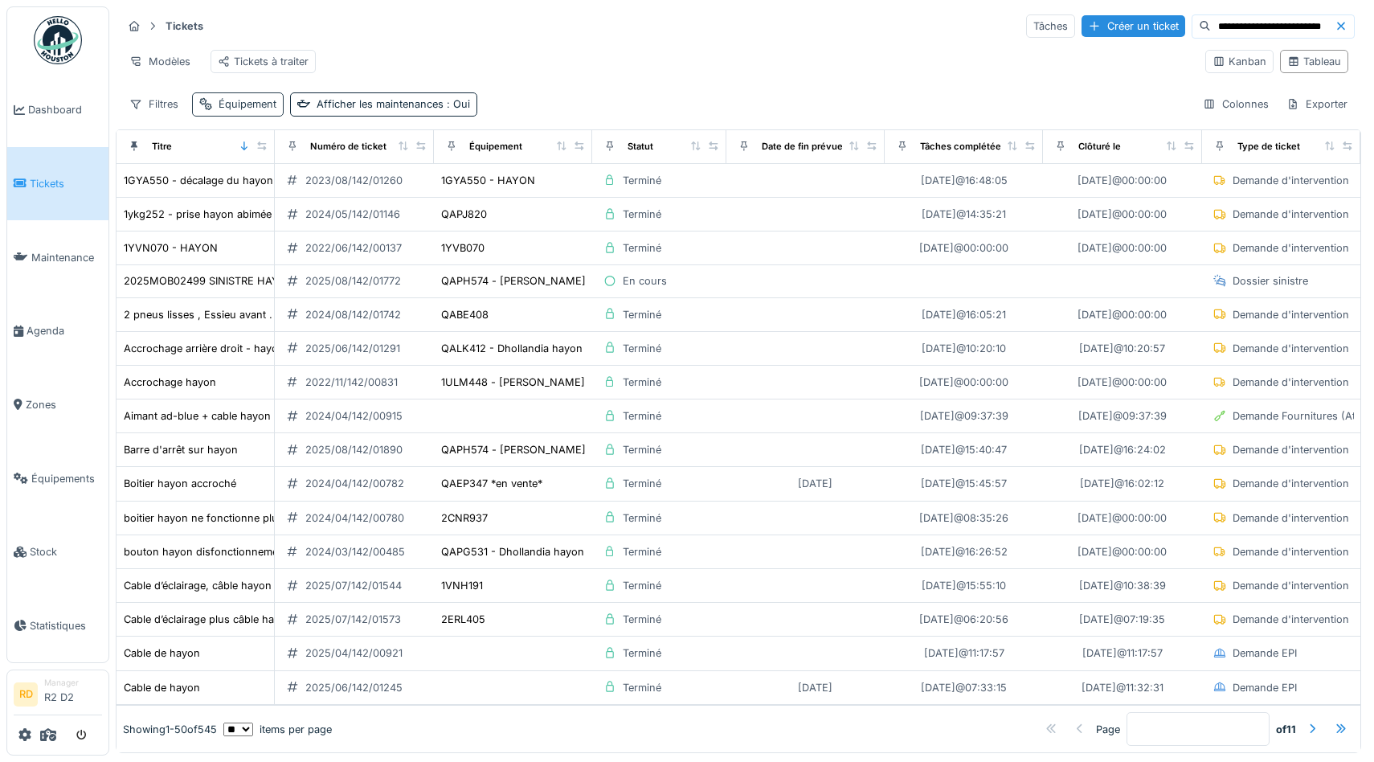
click at [247, 100] on div "Équipement" at bounding box center [247, 103] width 58 height 15
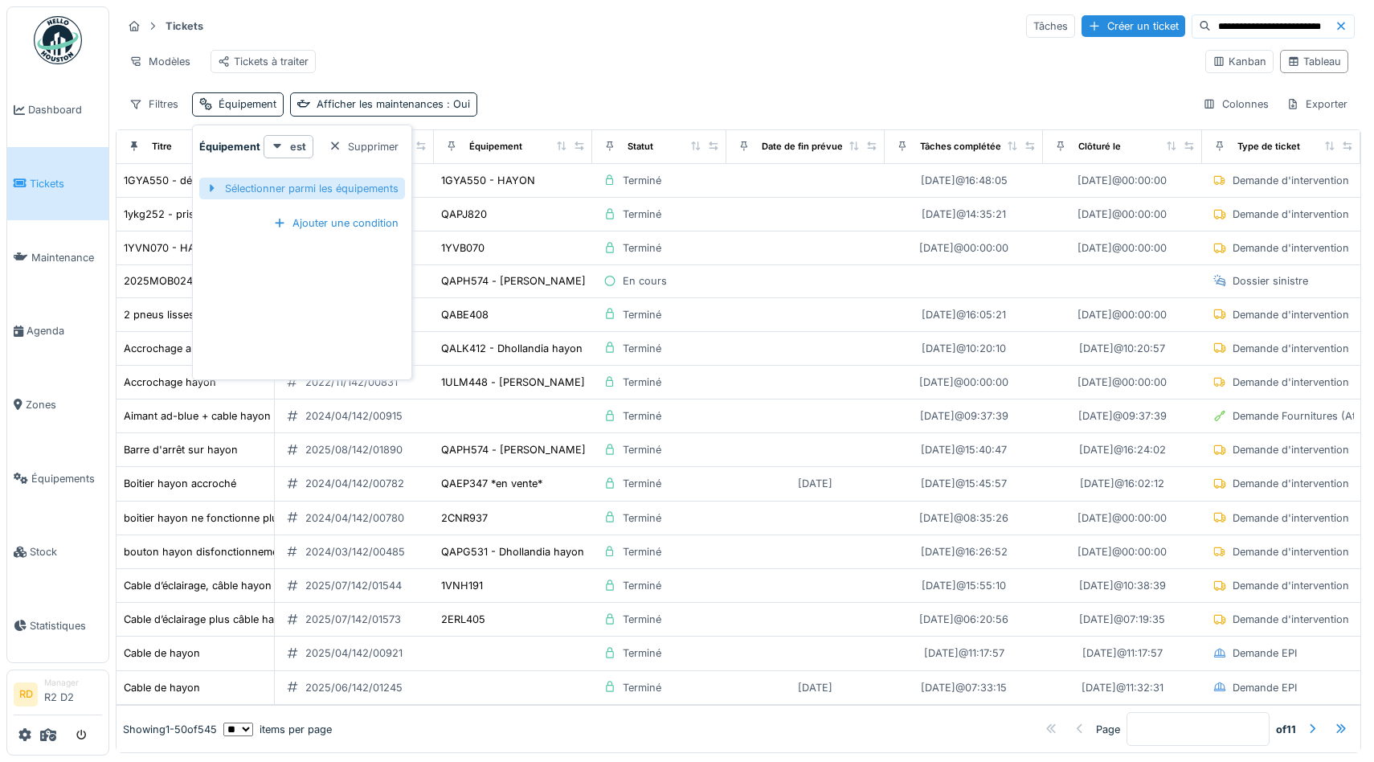
click at [272, 190] on div "Sélectionner parmi les équipements" at bounding box center [302, 189] width 206 height 22
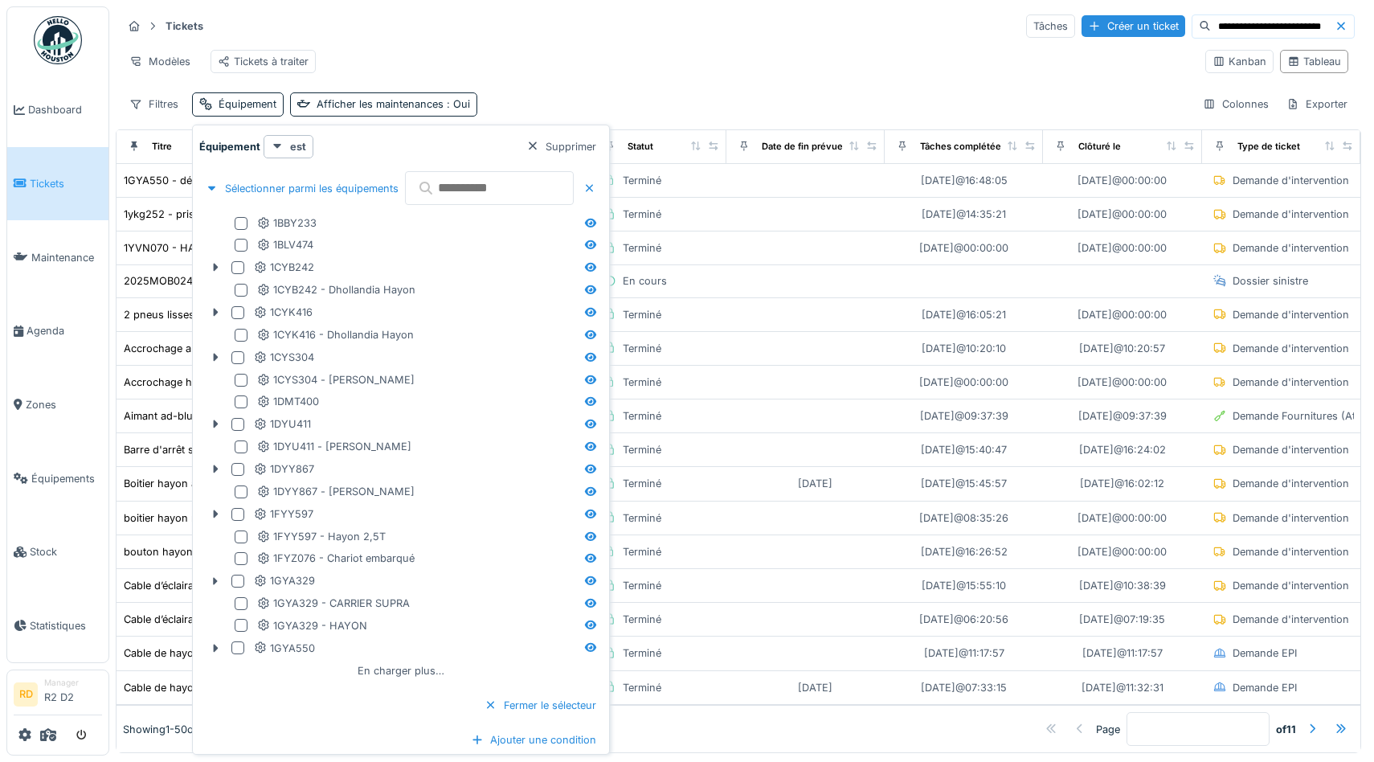
click at [472, 191] on input "text" at bounding box center [489, 188] width 169 height 34
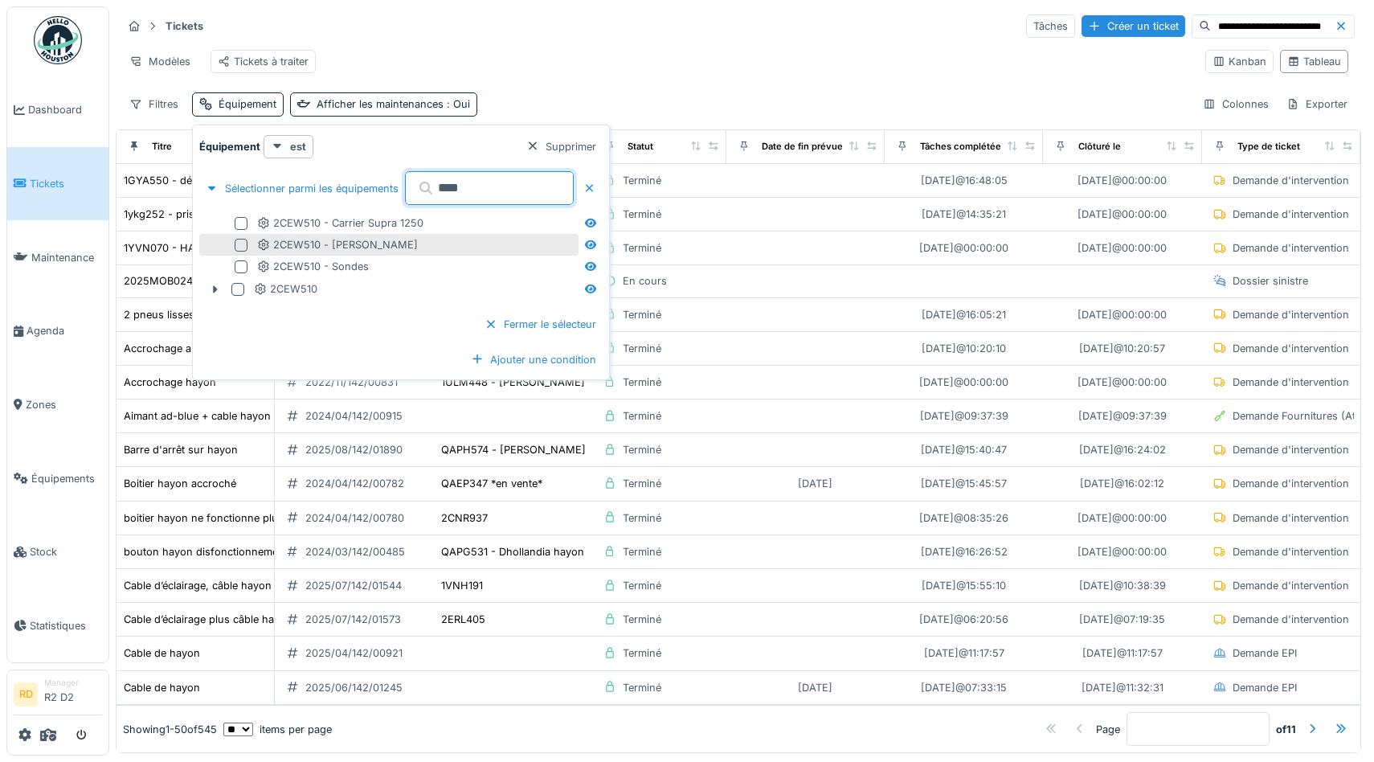
type input "****"
click at [238, 242] on div at bounding box center [241, 245] width 13 height 13
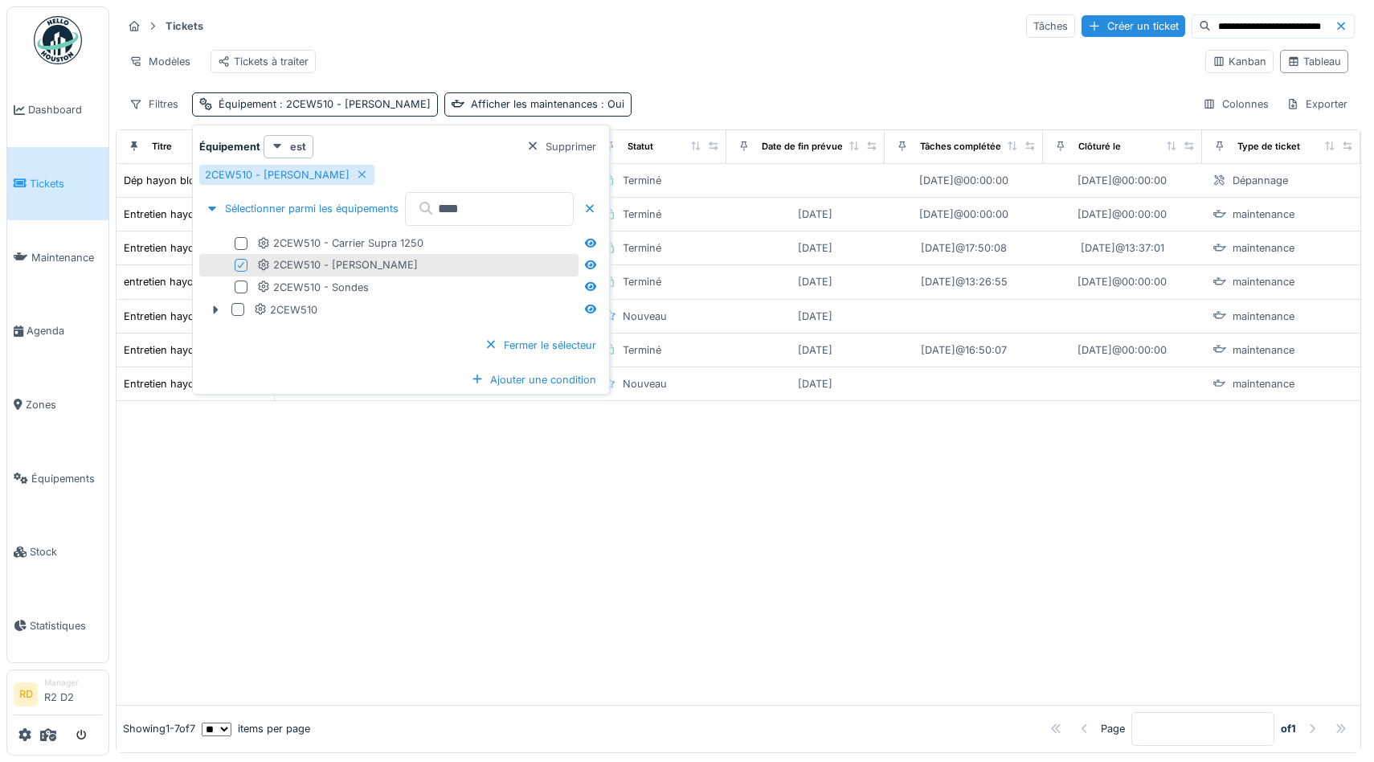
click at [802, 79] on div "Modèles Tickets à traiter" at bounding box center [657, 61] width 1070 height 36
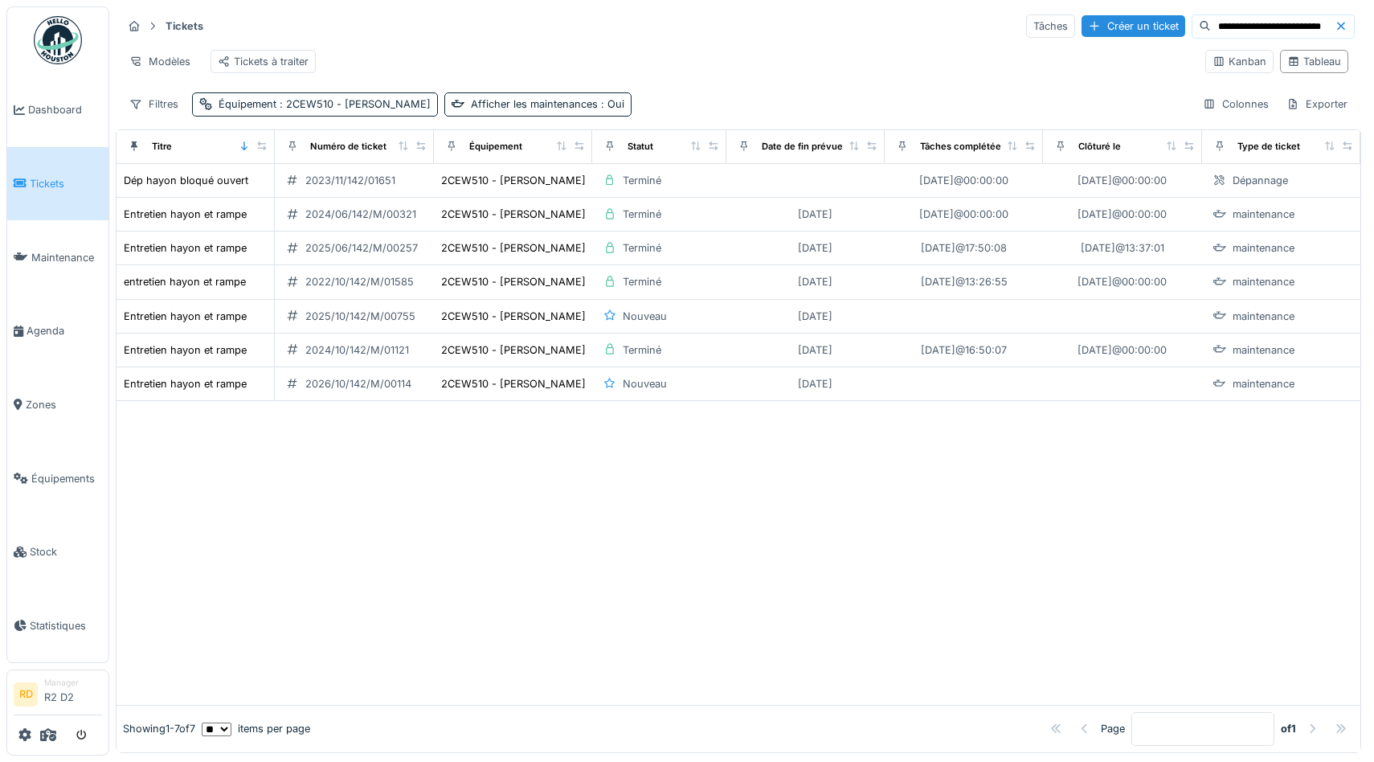
click at [1242, 92] on div "**********" at bounding box center [738, 64] width 1245 height 116
click at [1242, 101] on div "Colonnes" at bounding box center [1235, 103] width 80 height 23
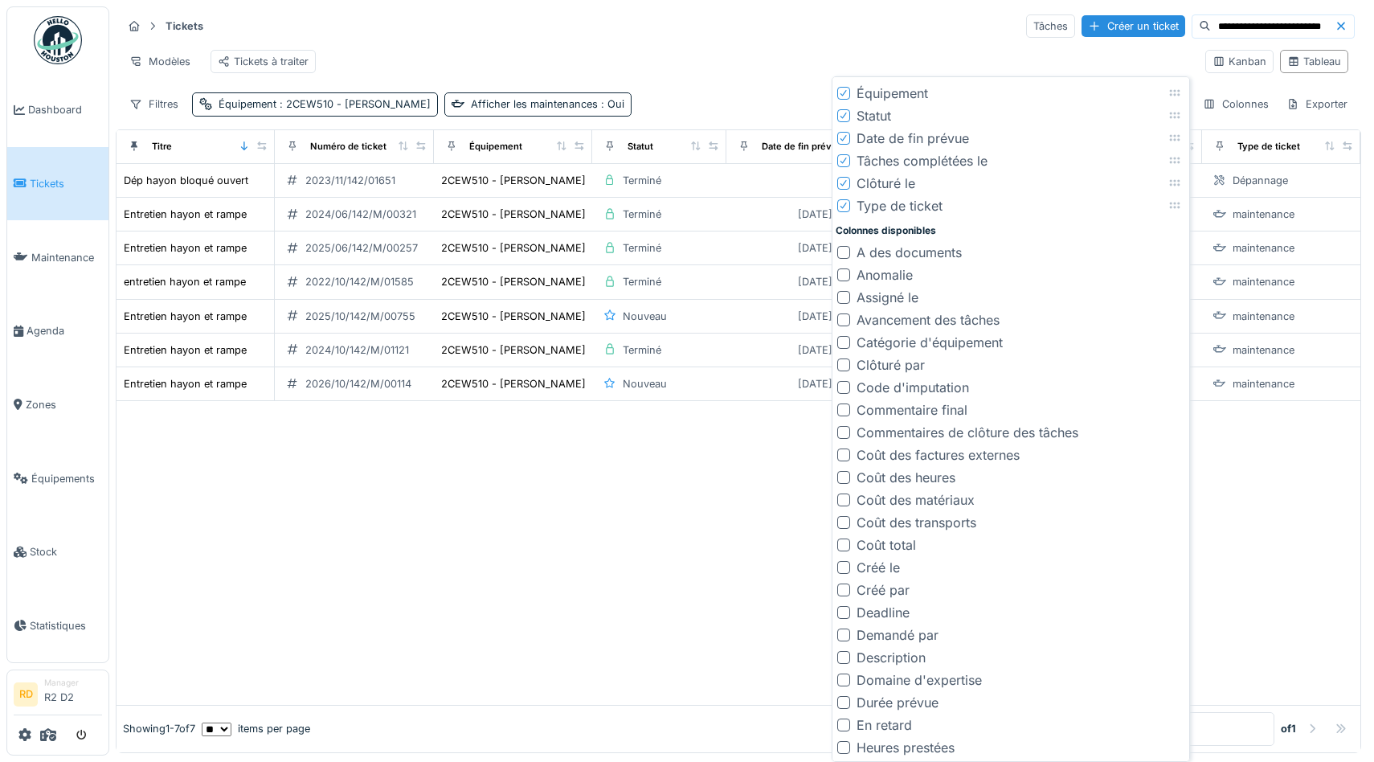
scroll to position [442, 0]
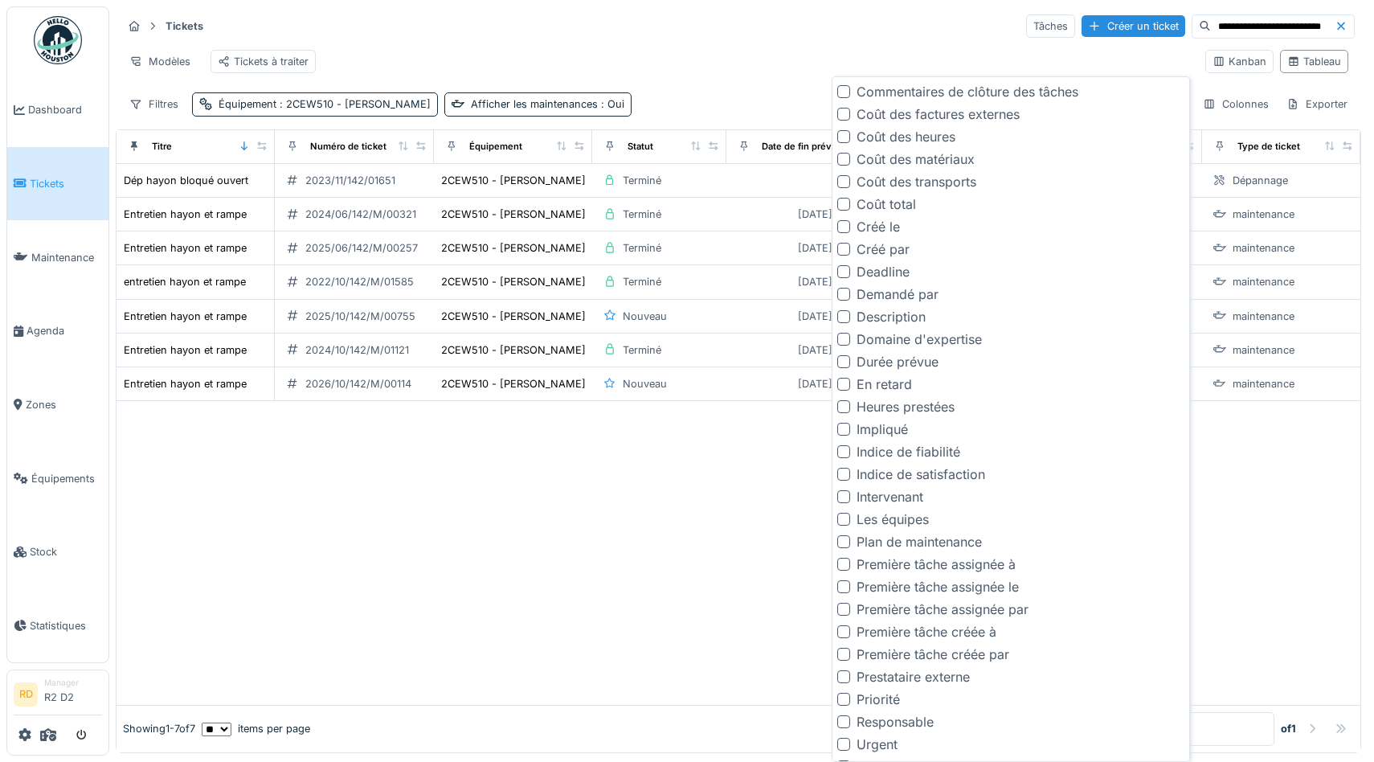
click at [872, 223] on div "Créé le" at bounding box center [877, 226] width 43 height 19
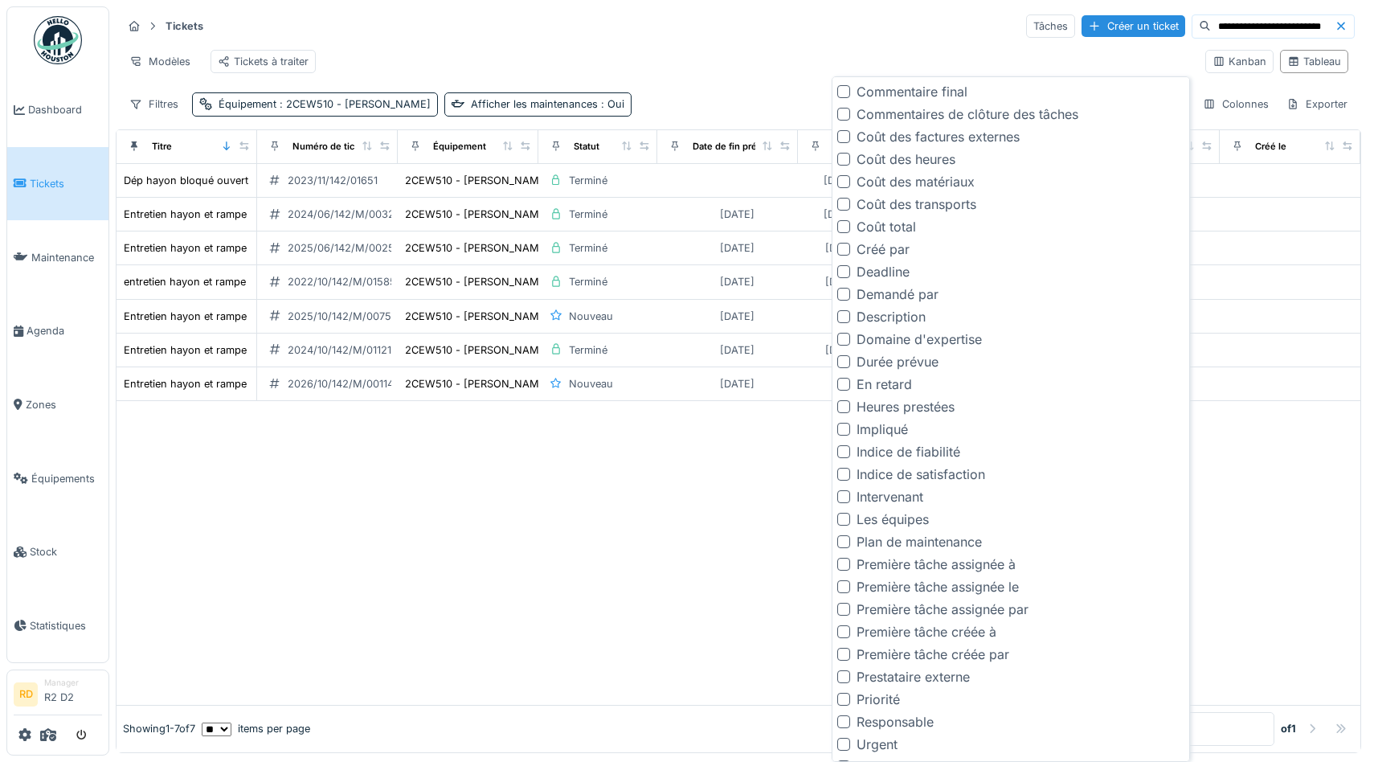
click at [875, 271] on div "Deadline" at bounding box center [882, 271] width 53 height 19
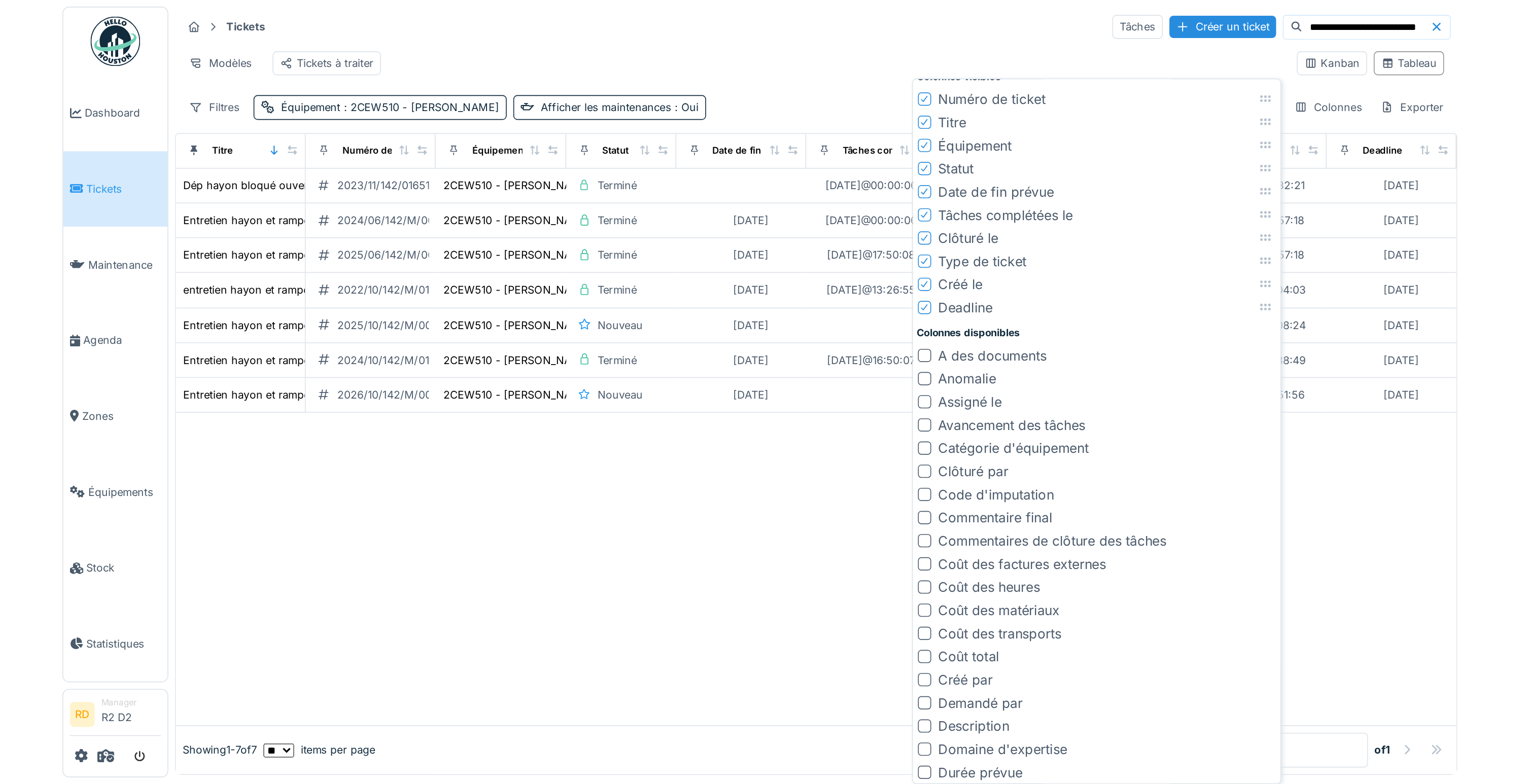
scroll to position [0, 0]
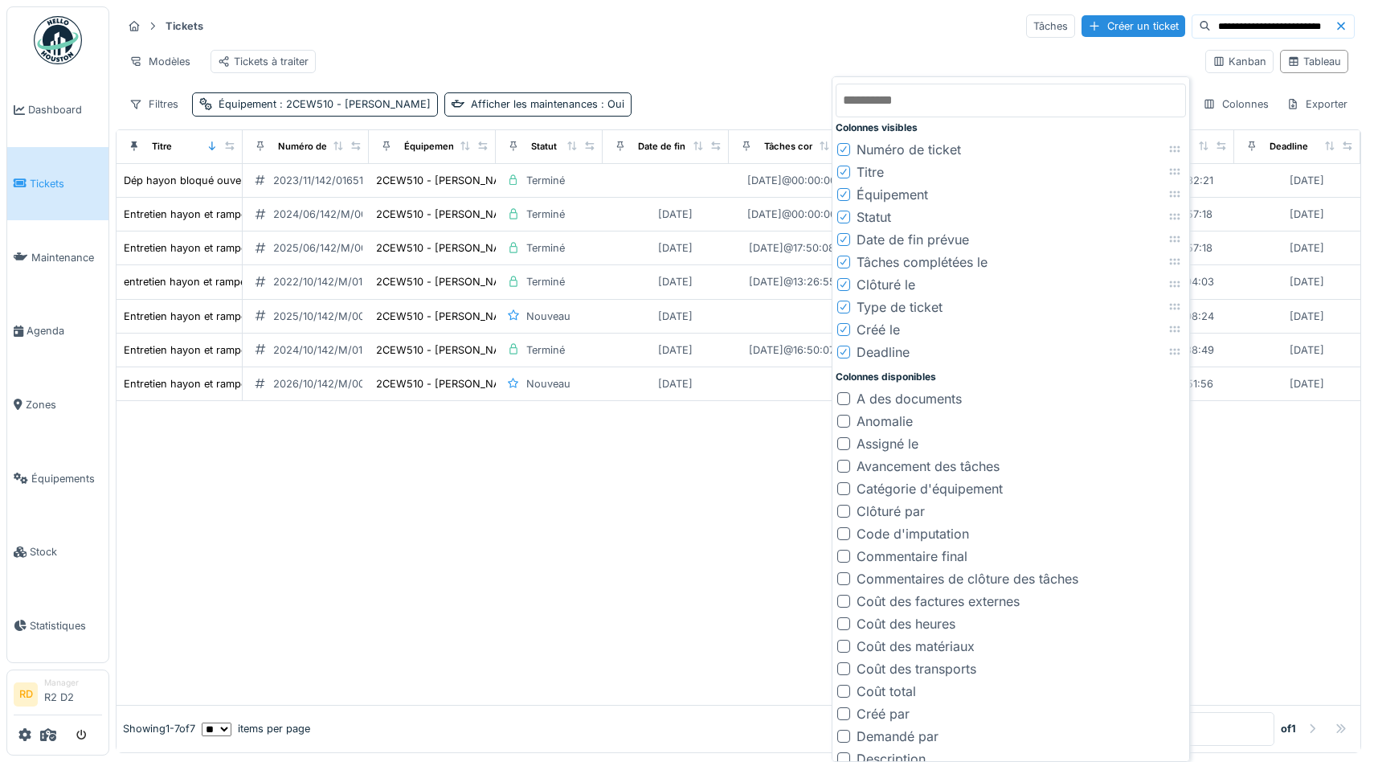
click at [708, 53] on div "Modèles Tickets à traiter" at bounding box center [657, 61] width 1070 height 36
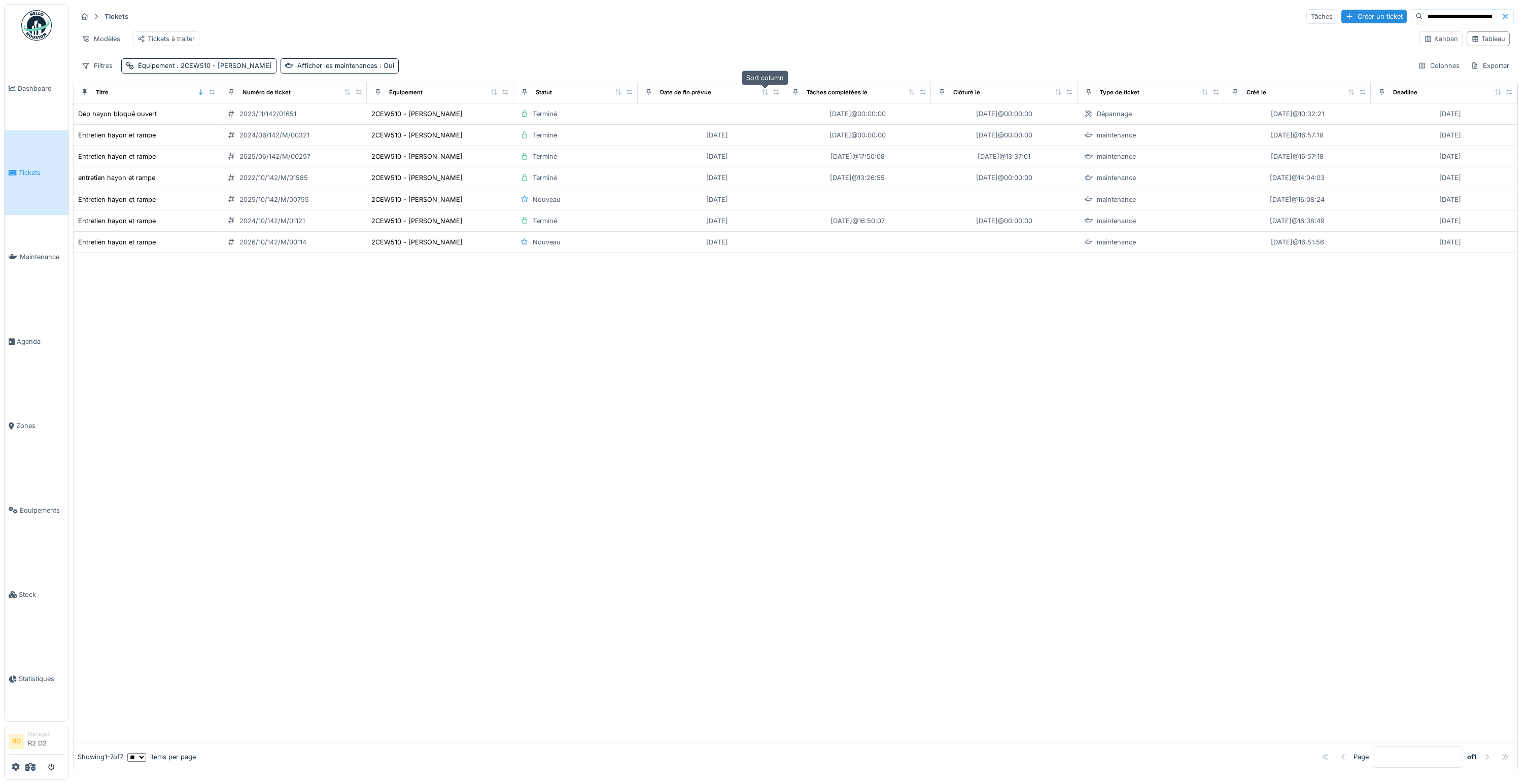
click at [764, 92] on icon at bounding box center [765, 92] width 6 height 6
click at [87, 65] on icon at bounding box center [86, 66] width 6 height 6
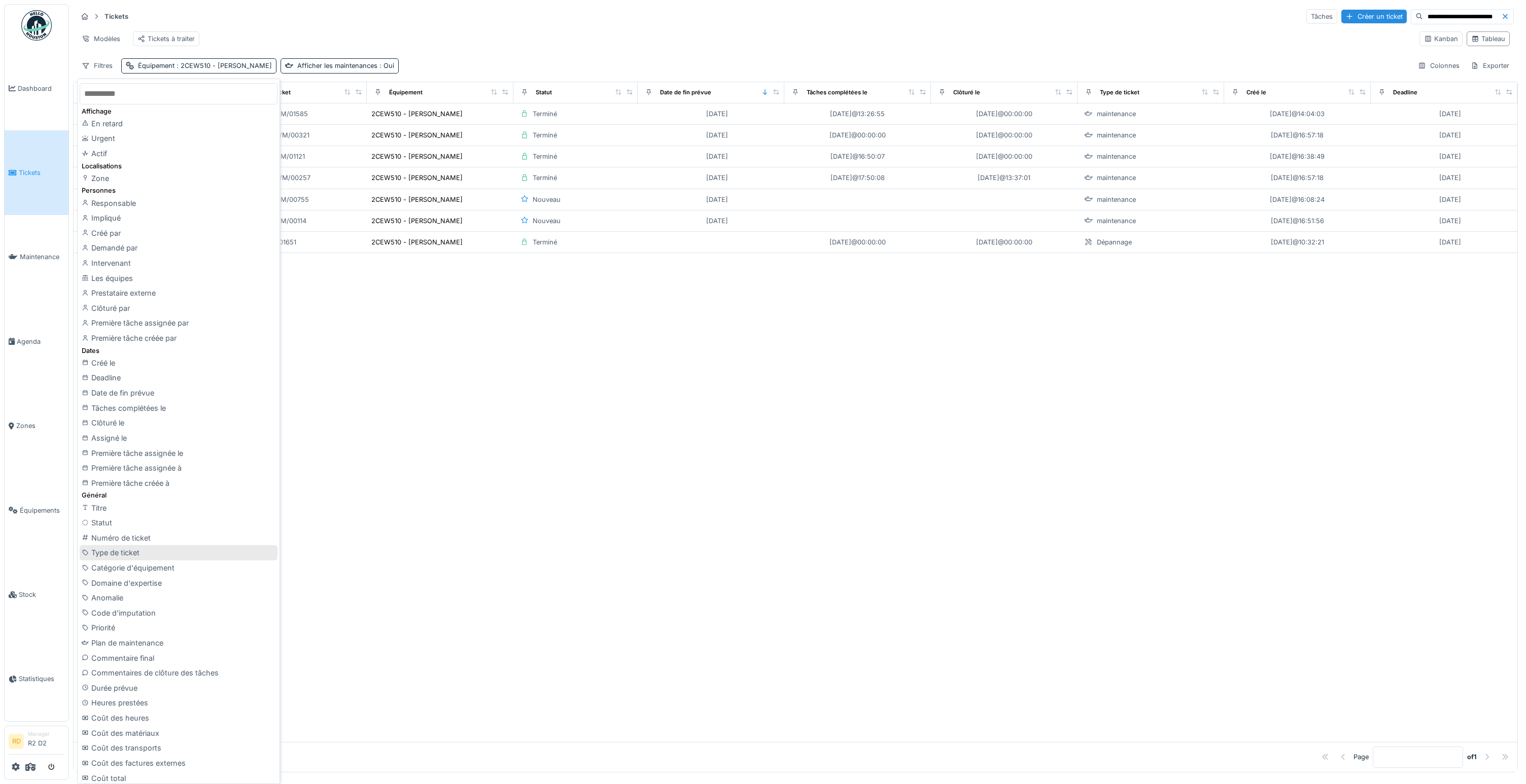
click at [140, 480] on div "Type de ticket" at bounding box center [178, 553] width 198 height 15
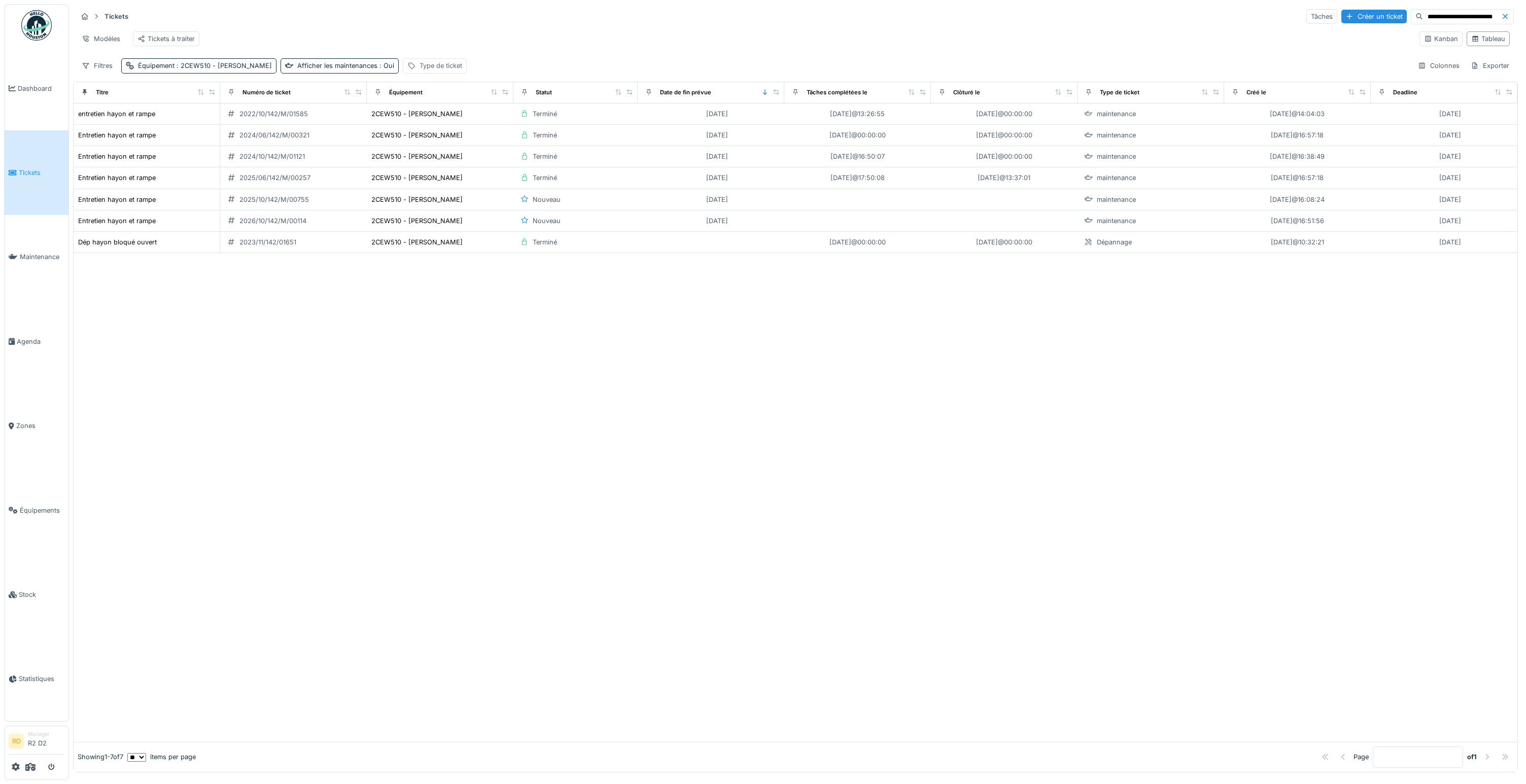
click at [427, 59] on div "Type de ticket" at bounding box center [435, 65] width 64 height 15
click at [467, 112] on div "Type de ticket" at bounding box center [440, 114] width 63 height 11
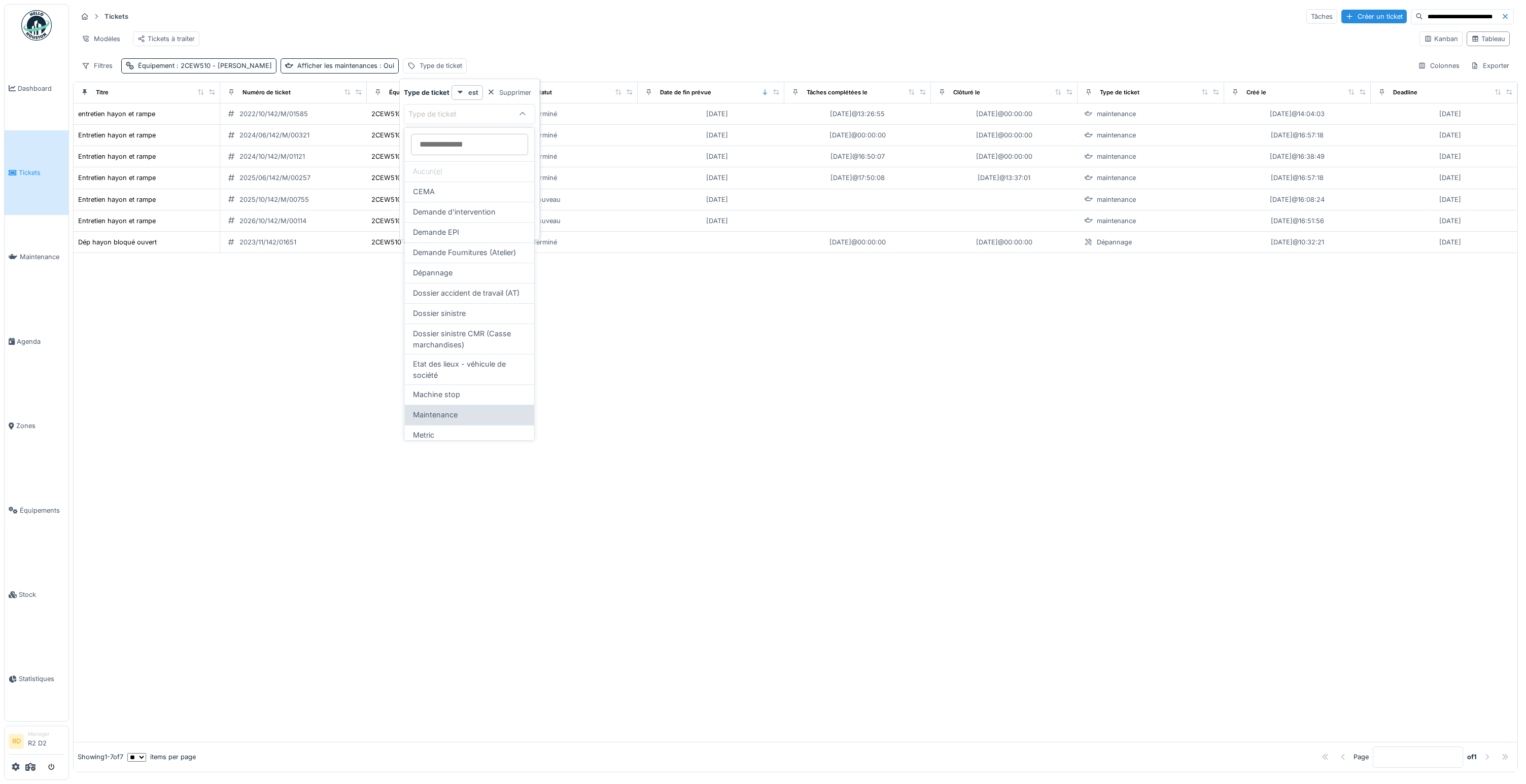
click at [489, 410] on div "Maintenance" at bounding box center [469, 415] width 113 height 11
type input "***"
click at [658, 350] on div at bounding box center [795, 487] width 1444 height 510
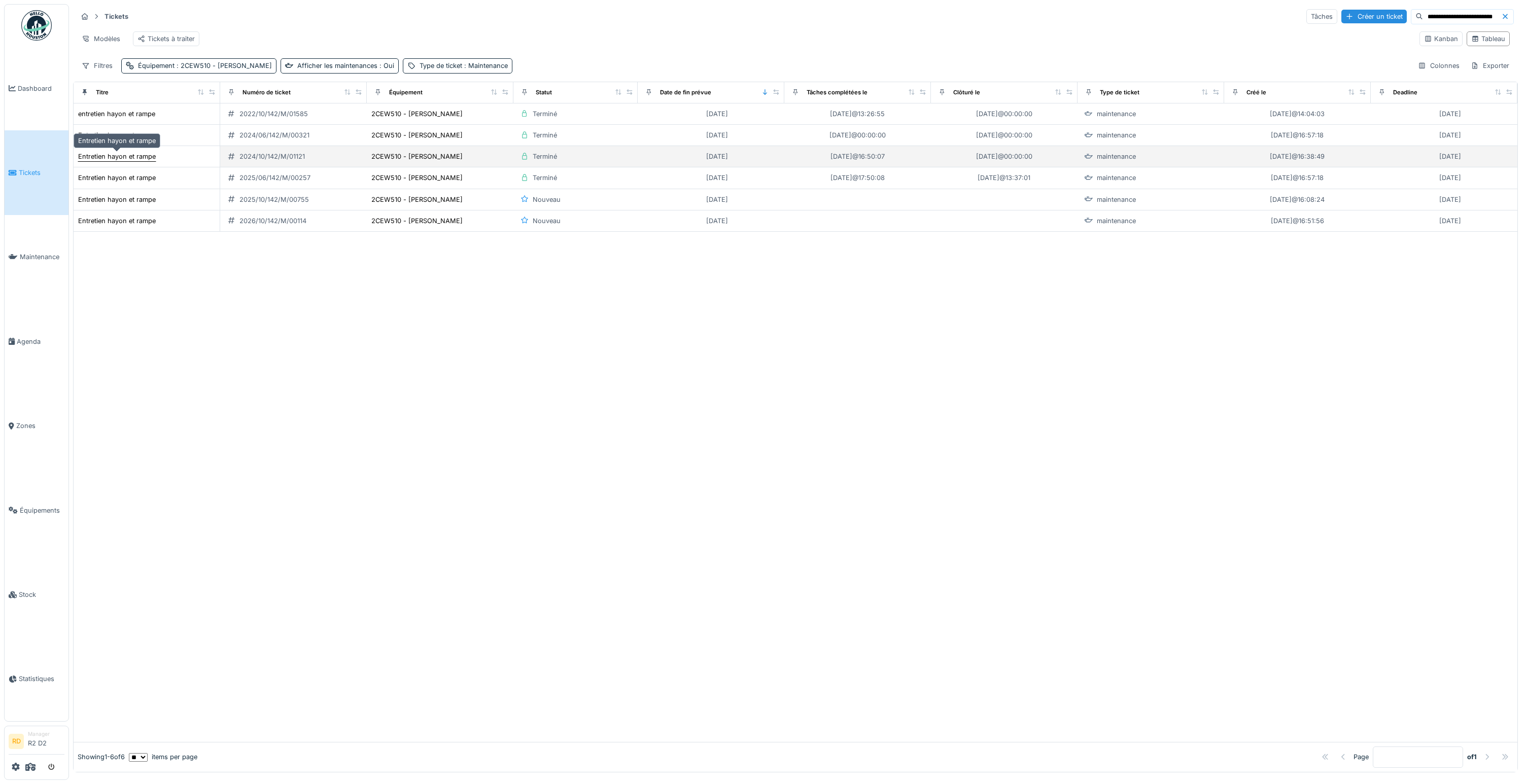
click at [105, 161] on div "Entretien hayon et rampe" at bounding box center [117, 156] width 78 height 9
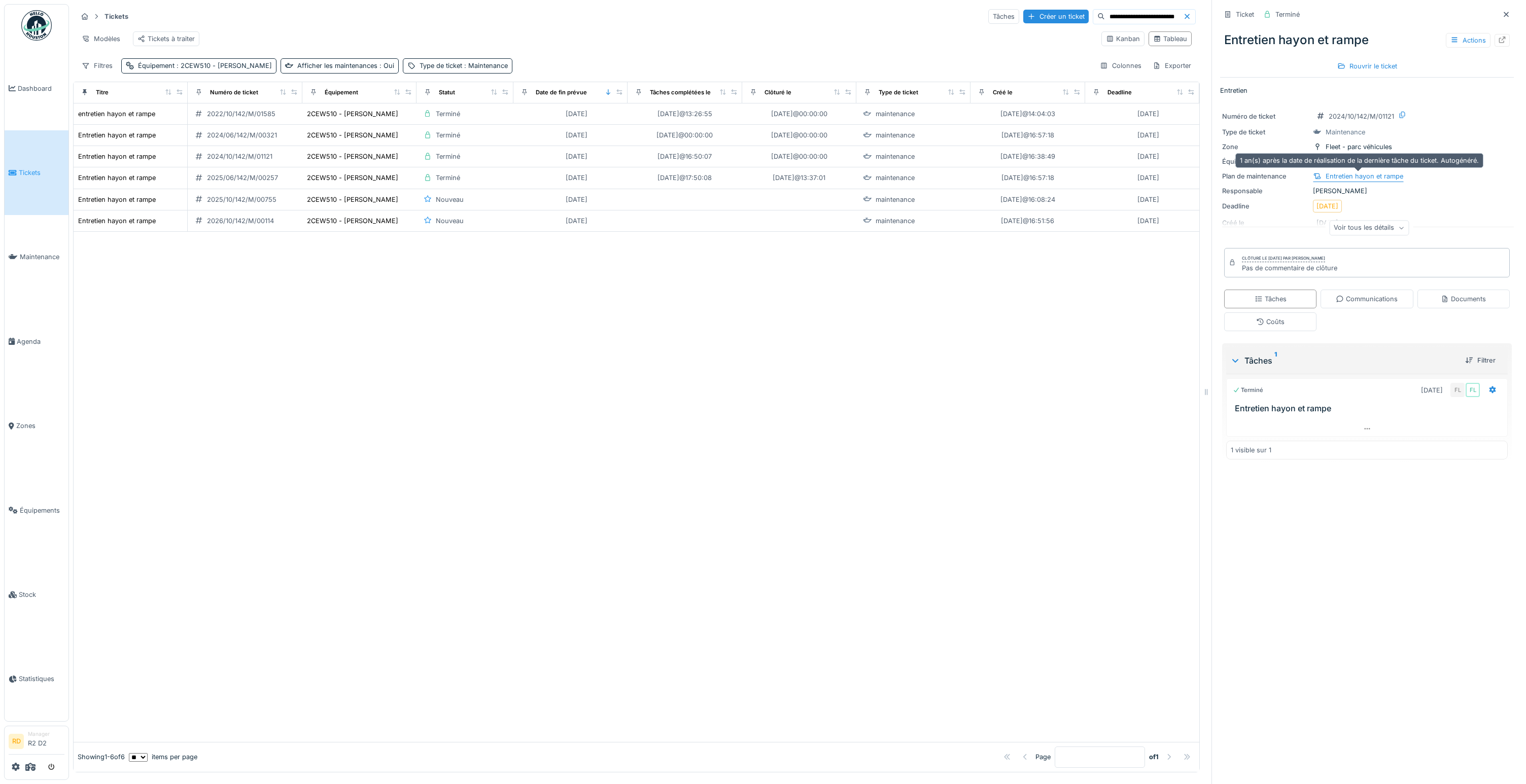
click at [867, 177] on div "Entretien hayon et rampe" at bounding box center [1364, 176] width 78 height 9
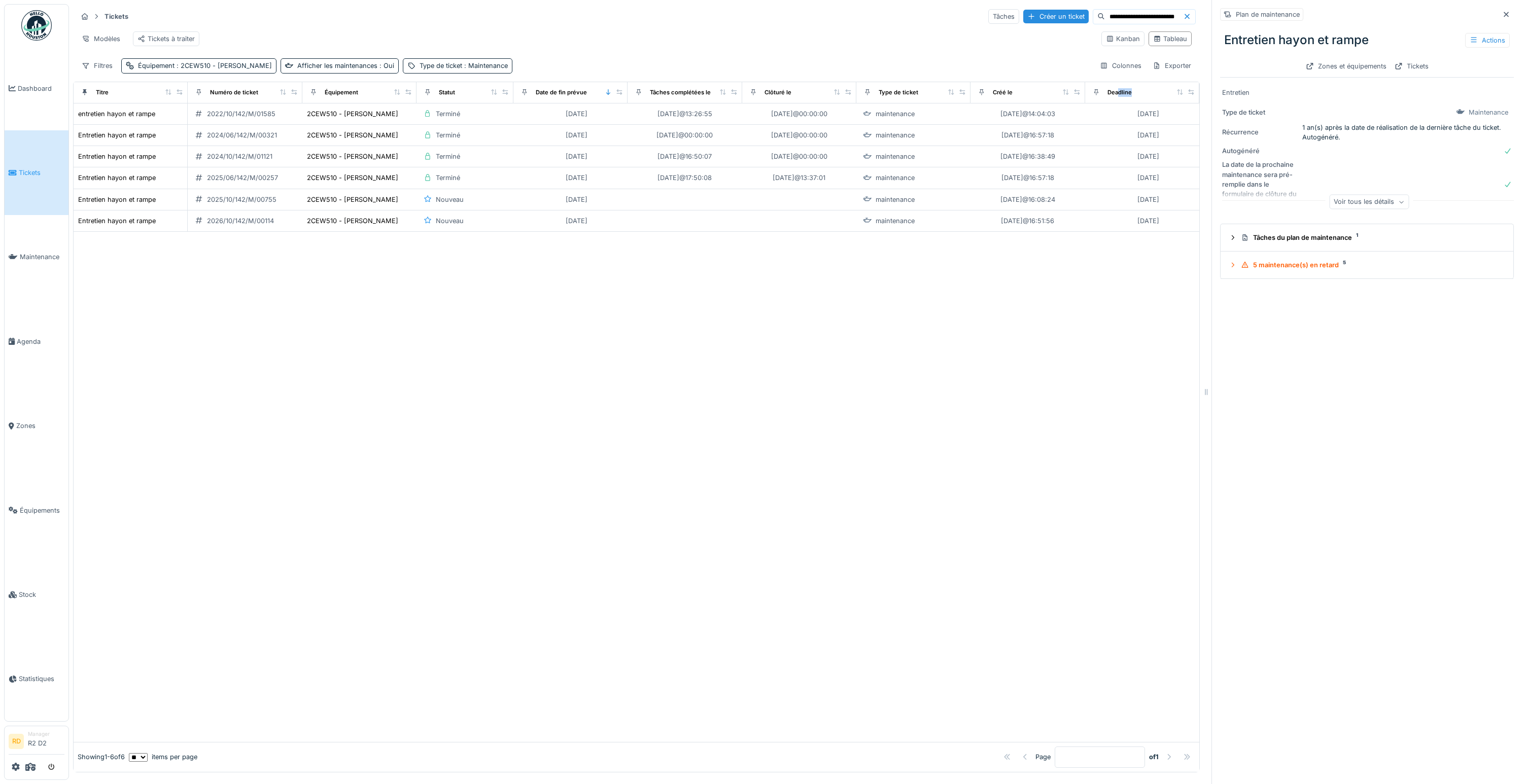
drag, startPoint x: 1118, startPoint y: 92, endPoint x: 855, endPoint y: 102, distance: 263.2
click at [853, 102] on tr "Titre Numéro de ticket Équipement Statut Date de fin prévue Tâches complétées l…" at bounding box center [636, 93] width 1126 height 21
click at [867, 68] on div "Filtres Équipement : 2CEW510 - Dhollandia Hayon Afficher les maintenances : Oui…" at bounding box center [636, 65] width 1119 height 15
